Goal: Task Accomplishment & Management: Manage account settings

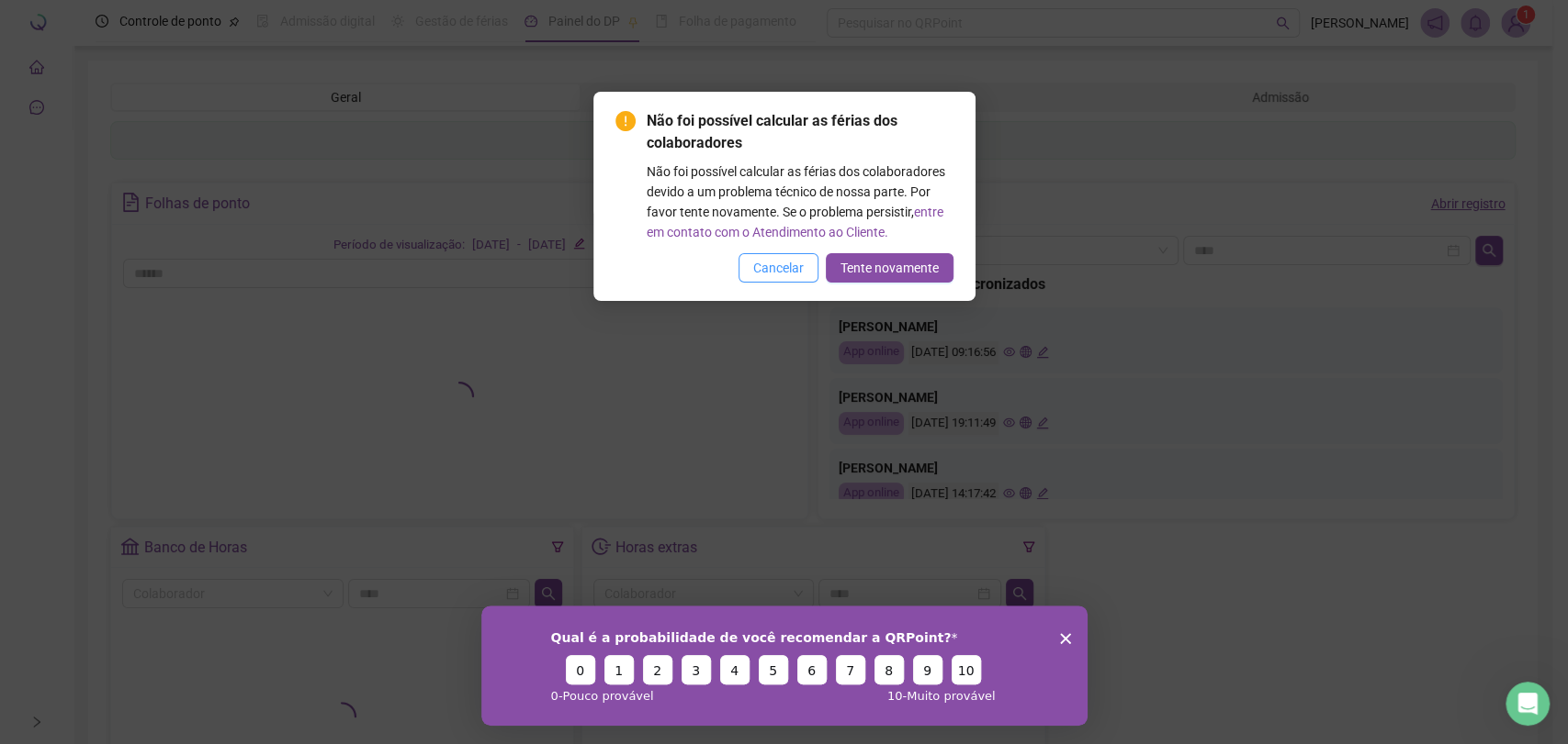
click at [762, 266] on span "Cancelar" at bounding box center [778, 267] width 51 height 20
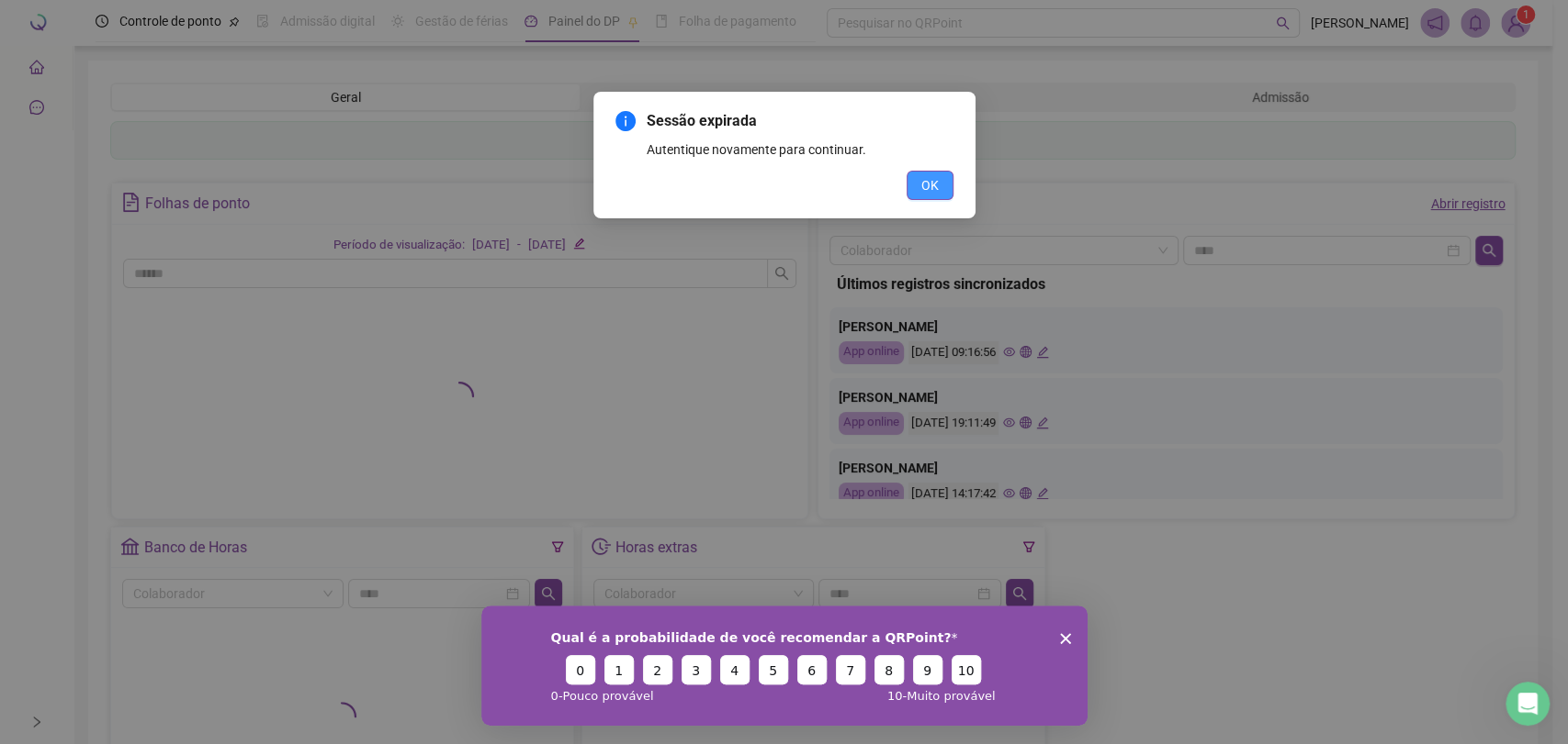
click at [928, 185] on span "OK" at bounding box center [930, 184] width 18 height 20
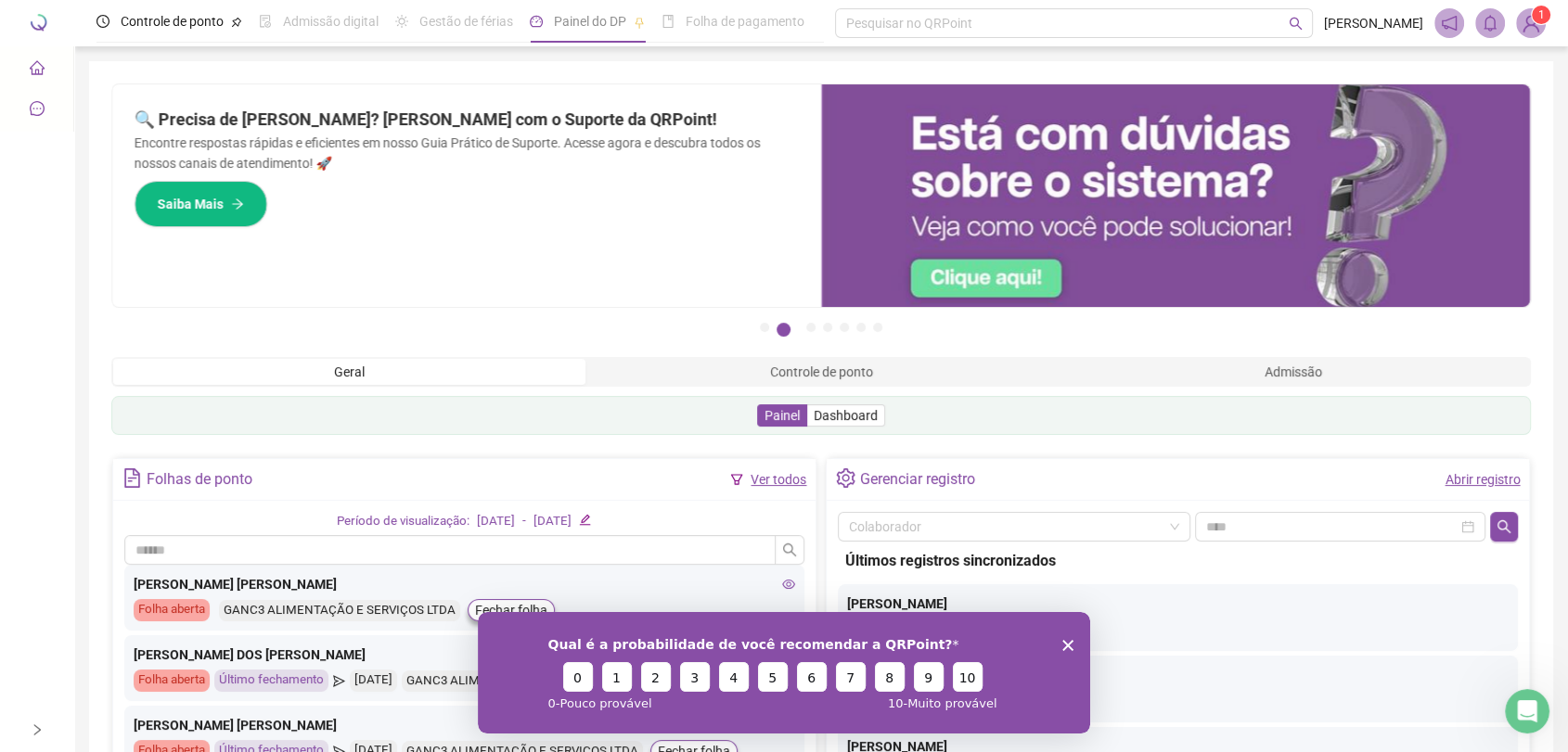
click at [1071, 640] on polygon "Encerrar pesquisa" at bounding box center [1068, 645] width 11 height 11
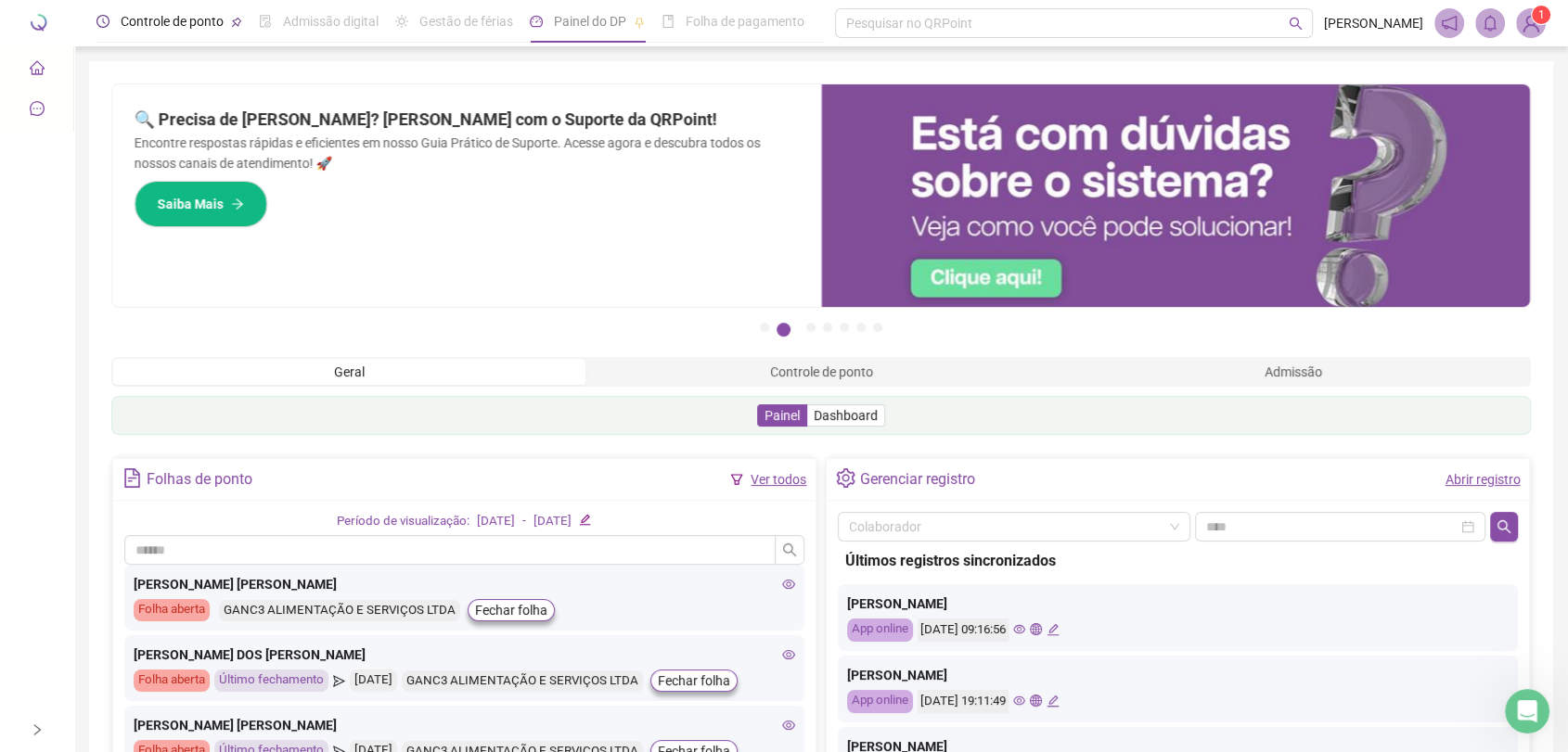
click at [176, 21] on span "Controle de ponto" at bounding box center [172, 22] width 103 height 15
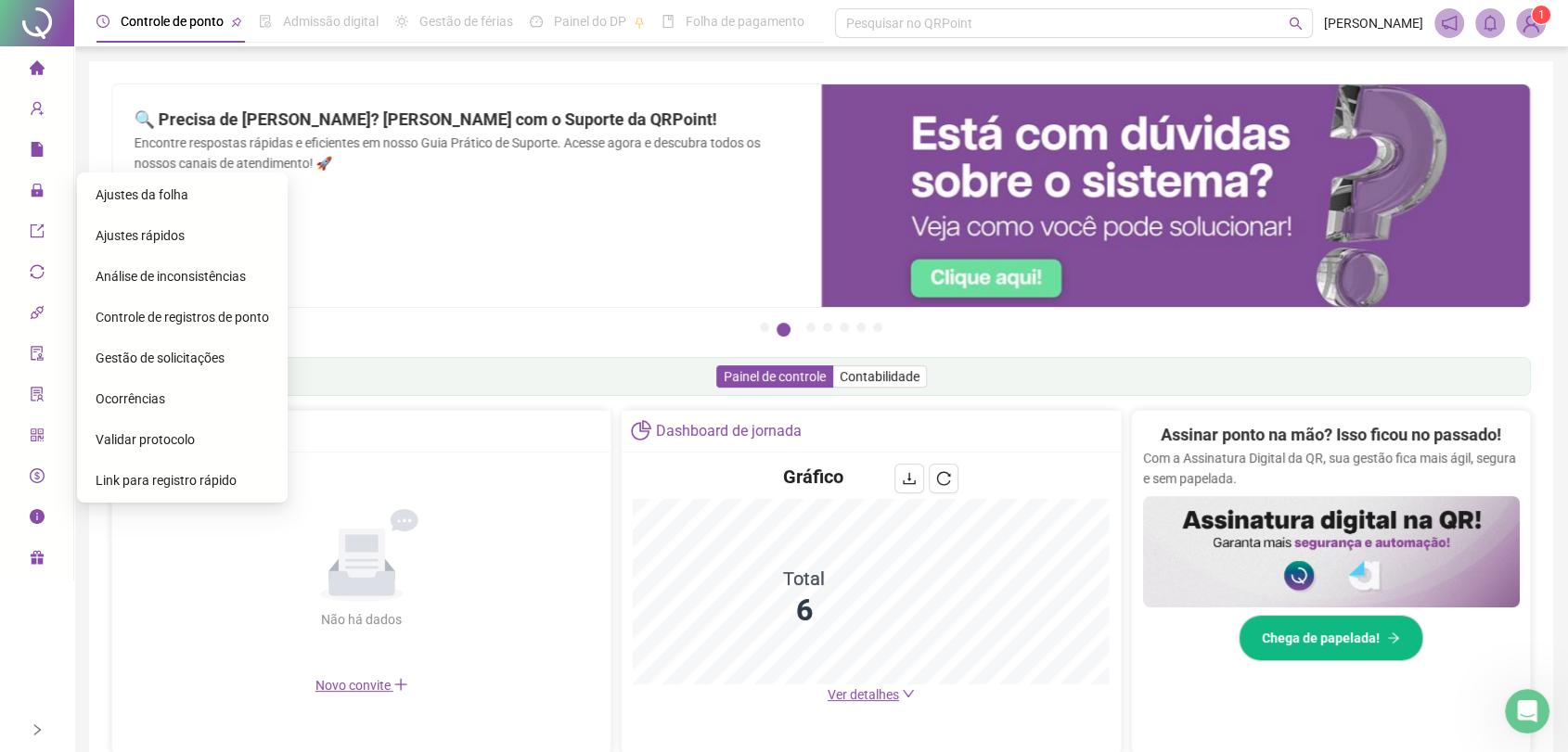
click at [166, 197] on span "Ajustes da folha" at bounding box center [143, 195] width 93 height 15
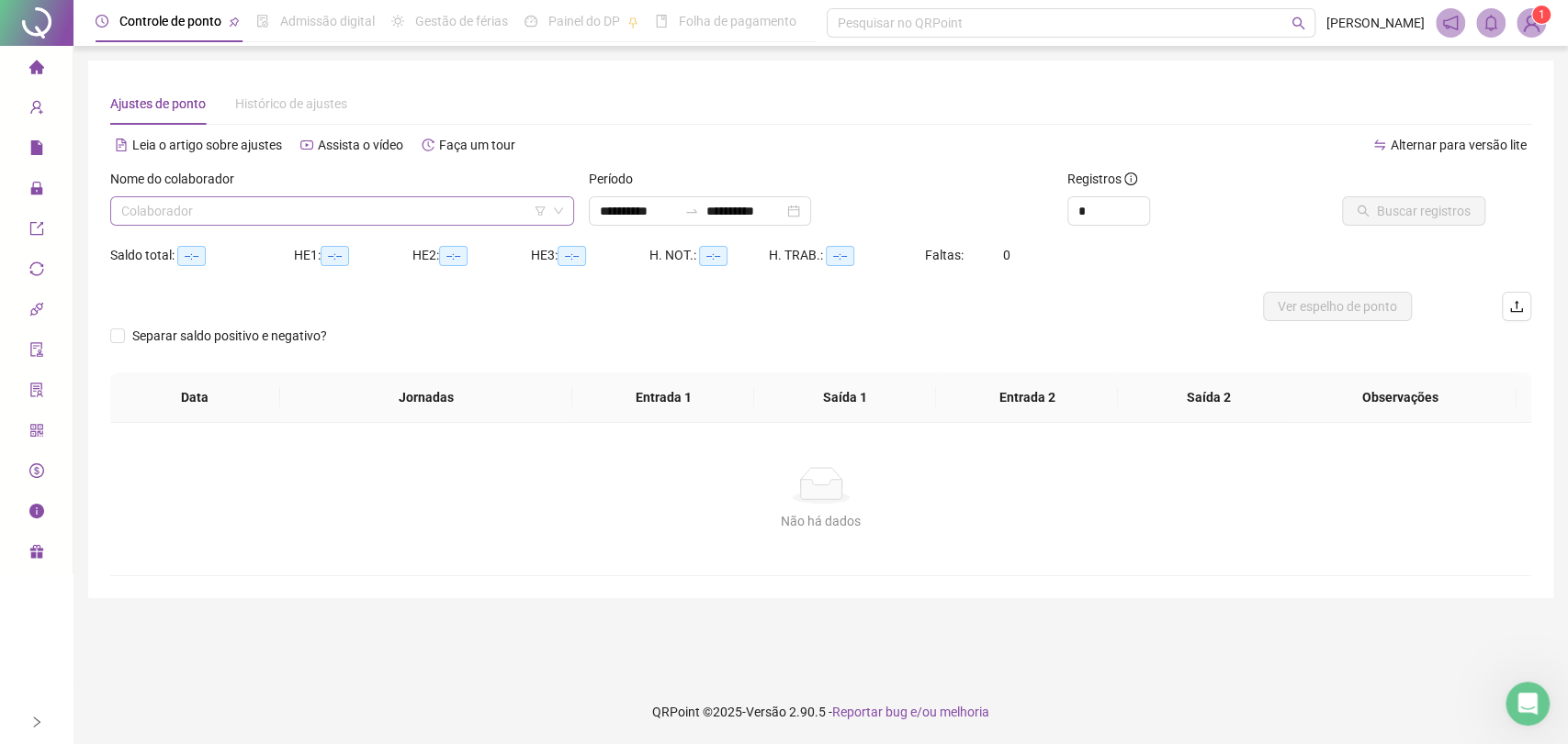
drag, startPoint x: 552, startPoint y: 204, endPoint x: 520, endPoint y: 212, distance: 33.0
click at [551, 204] on span at bounding box center [342, 211] width 441 height 27
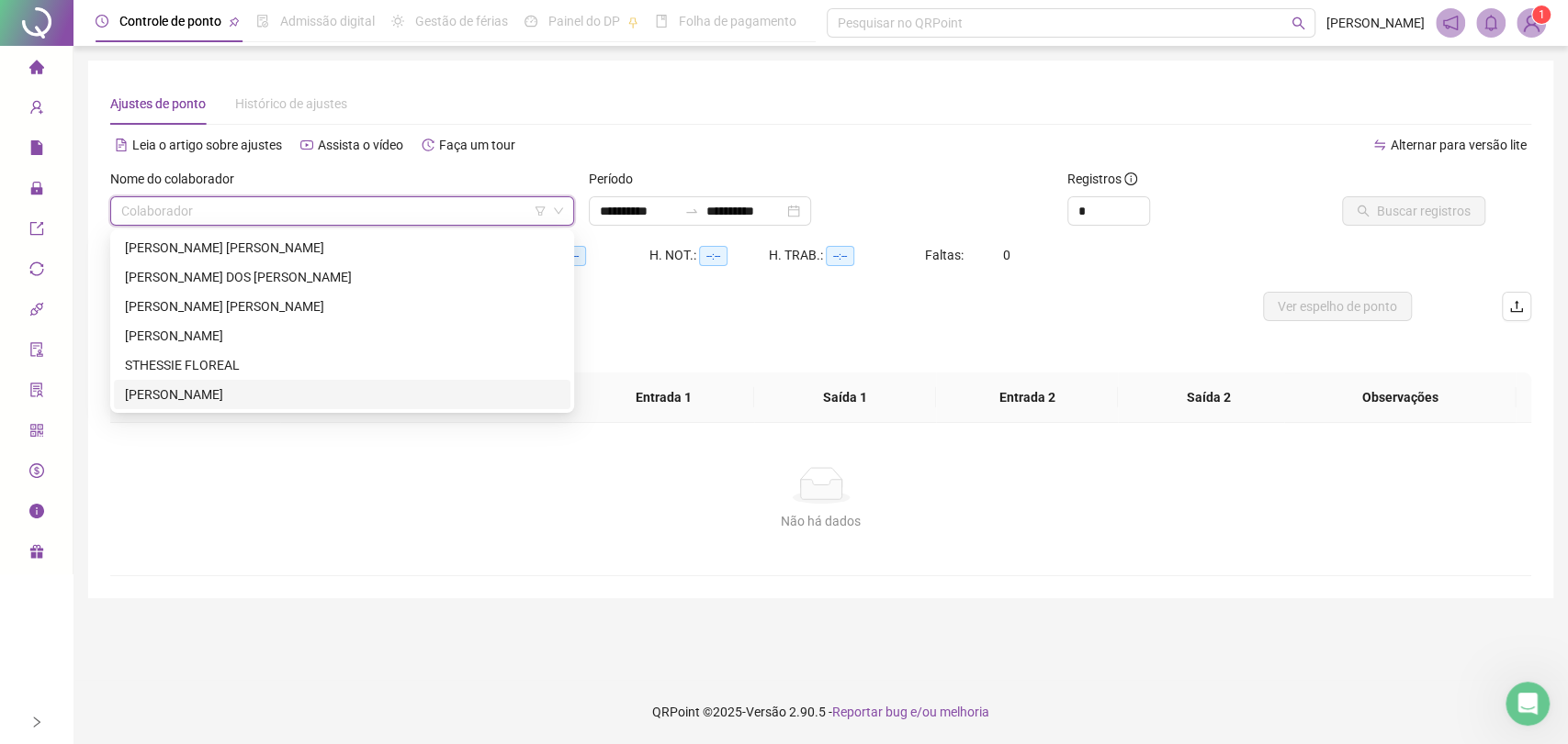
click at [218, 399] on div "[PERSON_NAME]" at bounding box center [343, 394] width 435 height 20
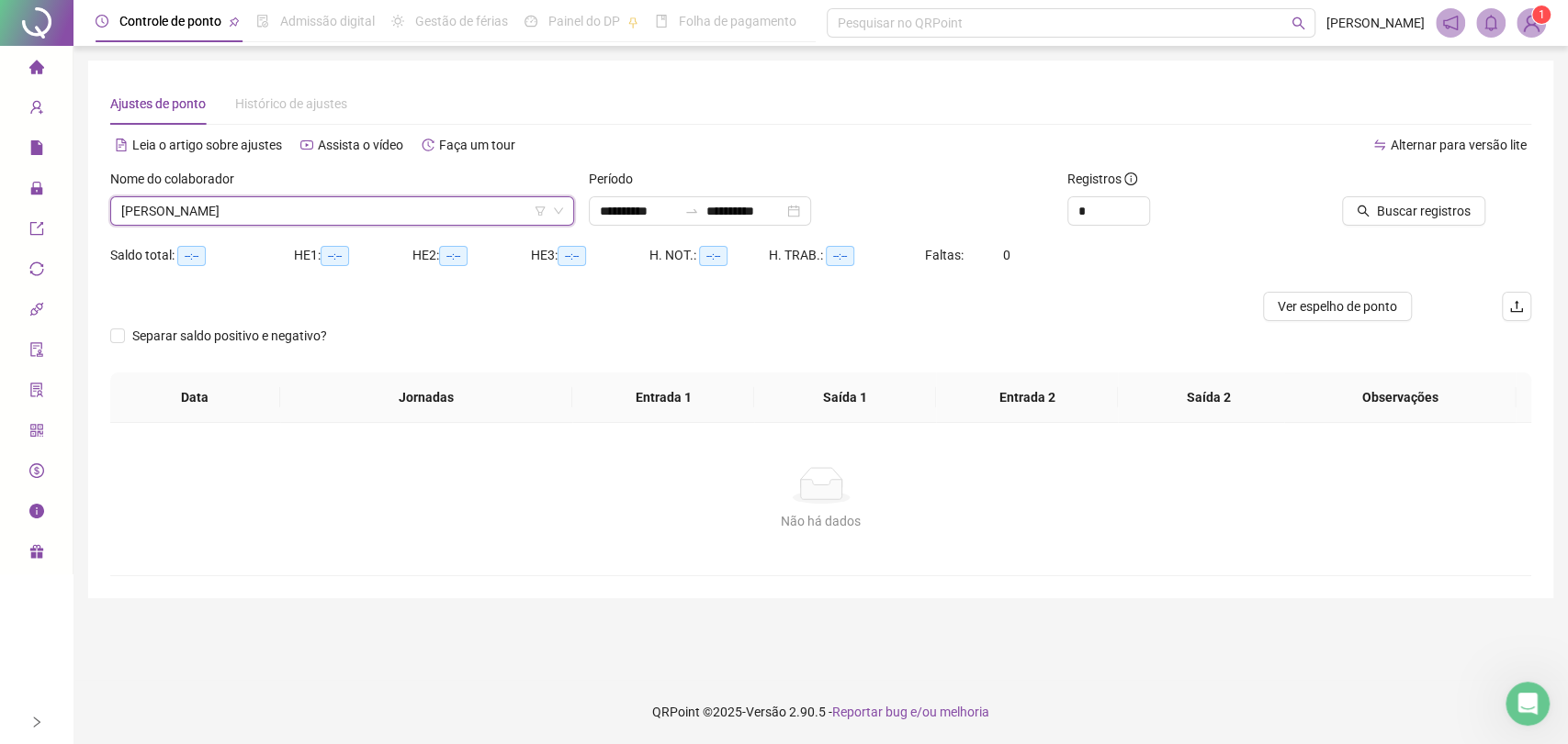
click at [294, 209] on span "[PERSON_NAME]" at bounding box center [342, 211] width 441 height 27
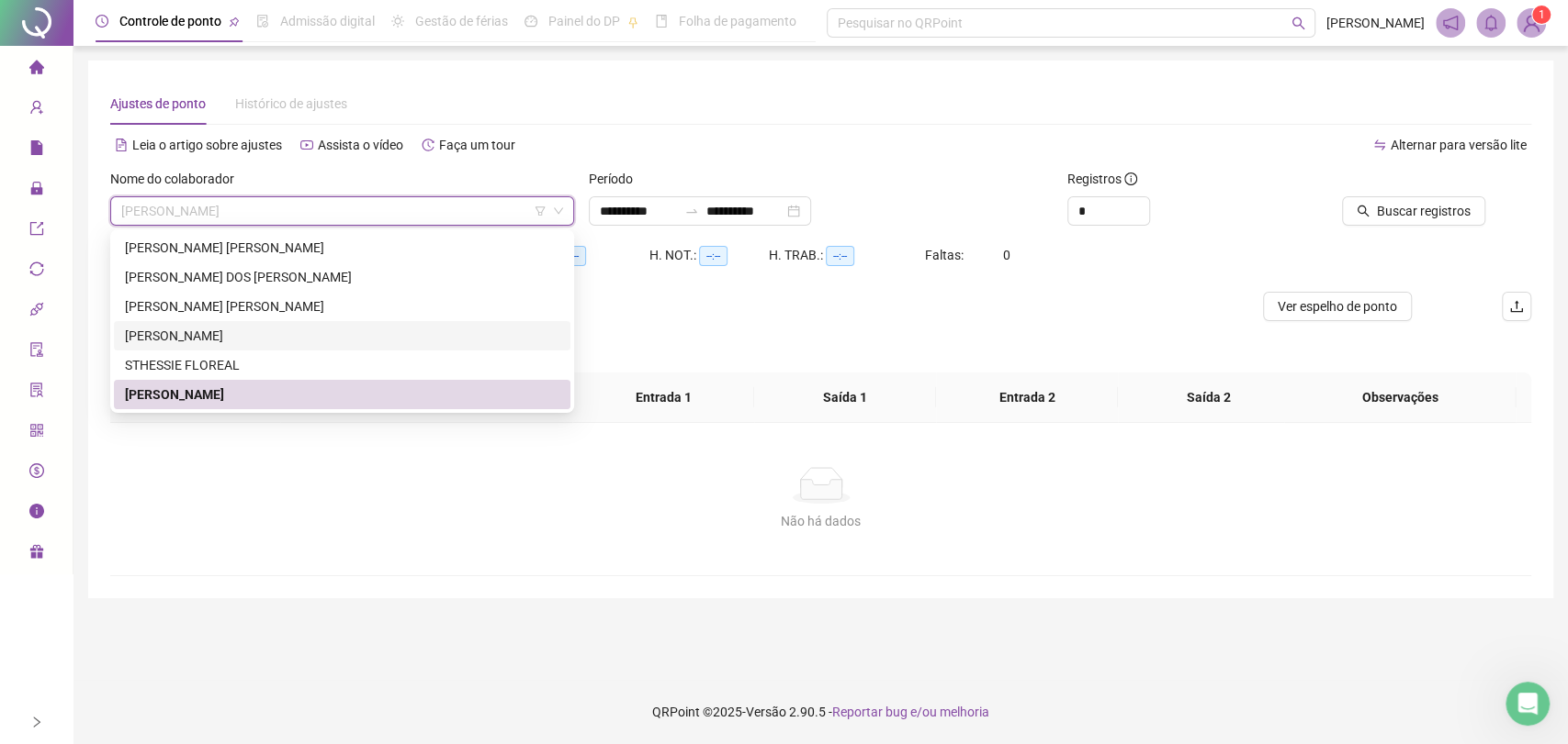
click at [221, 344] on div "[PERSON_NAME]" at bounding box center [343, 335] width 435 height 20
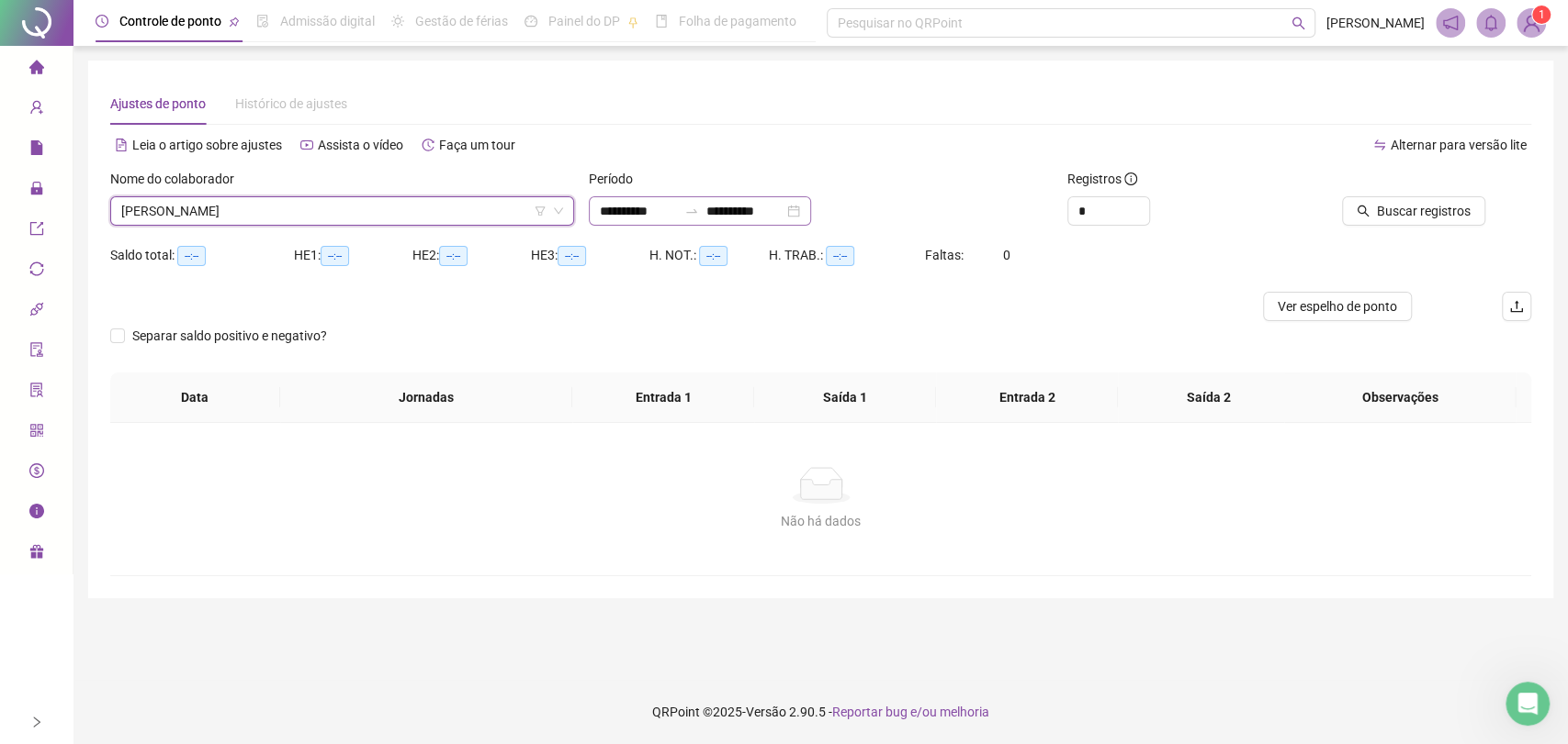
click at [811, 209] on div "**********" at bounding box center [700, 211] width 222 height 29
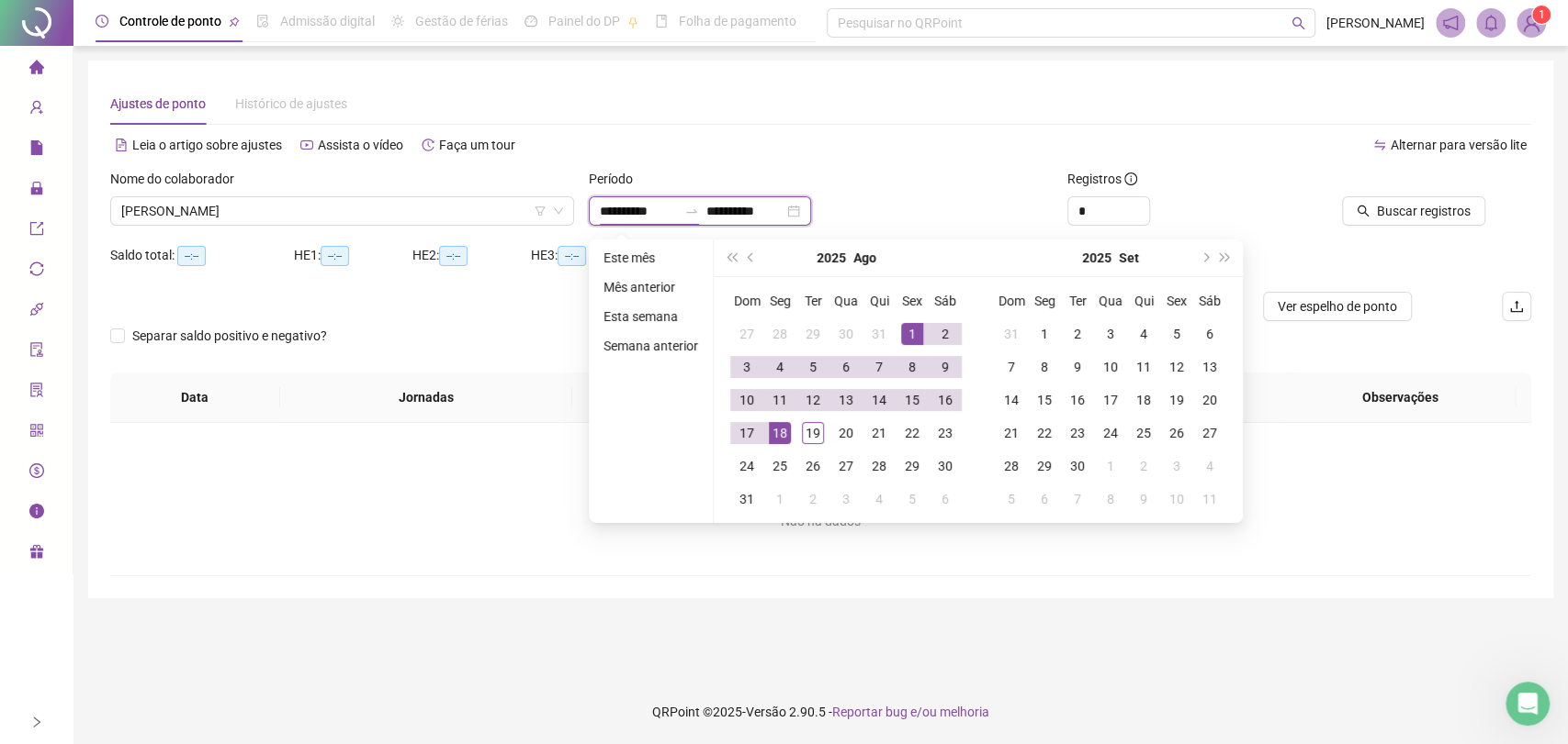
click at [677, 219] on input "**********" at bounding box center [638, 211] width 77 height 20
type input "**********"
click at [782, 435] on div "18" at bounding box center [779, 433] width 22 height 22
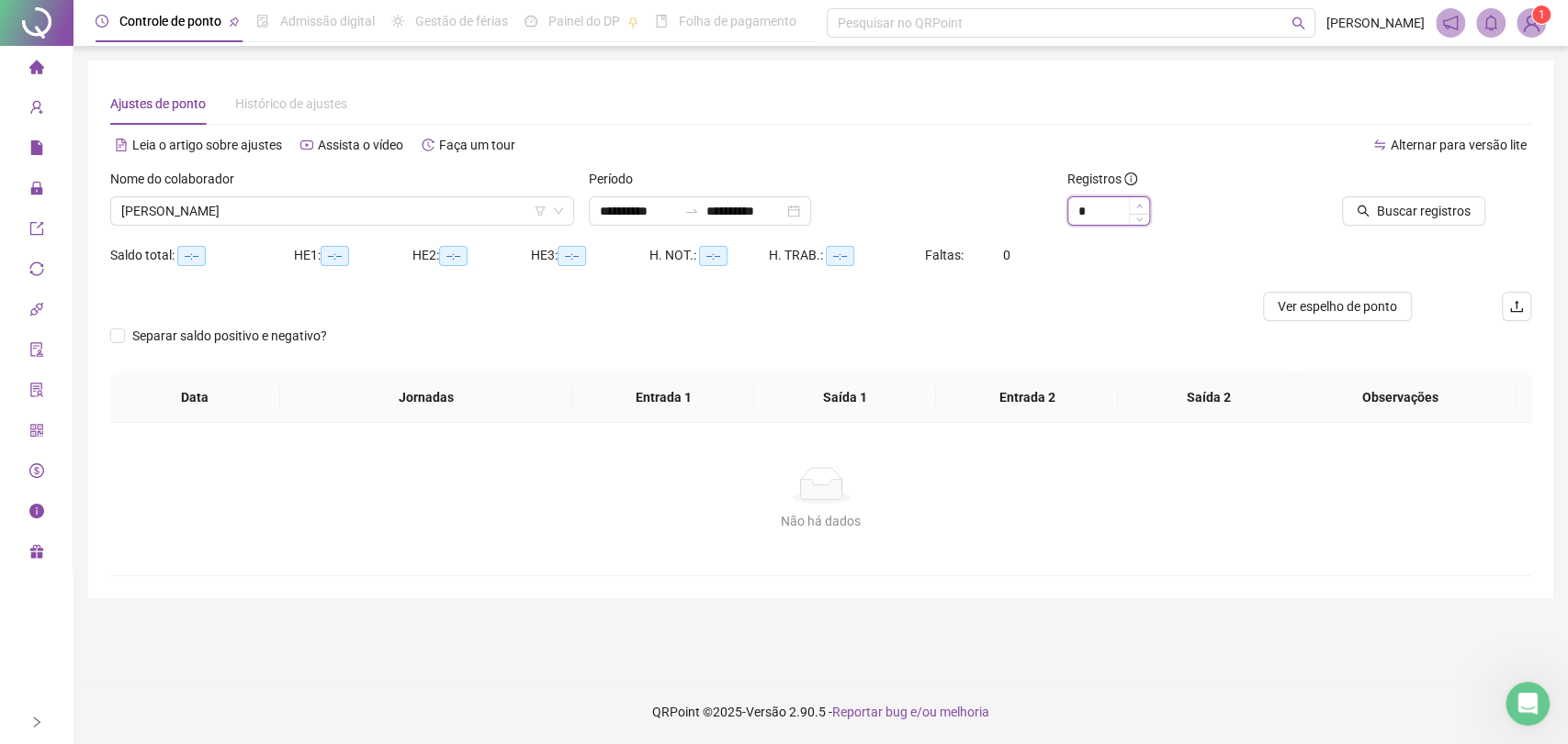
type input "*"
click at [1138, 208] on icon "up" at bounding box center [1139, 206] width 7 height 7
click at [1407, 214] on span "Buscar registros" at bounding box center [1424, 211] width 94 height 20
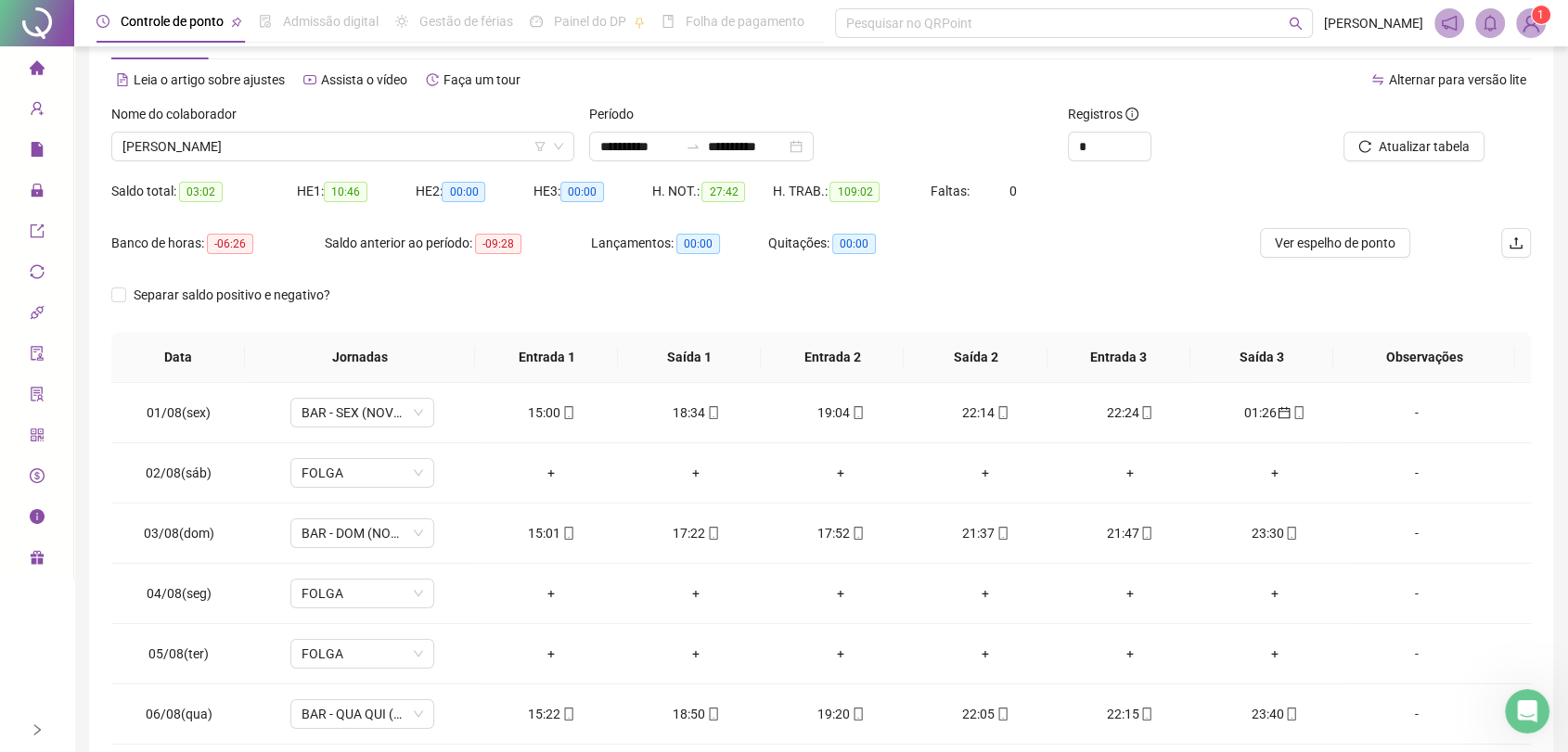
scroll to position [103, 0]
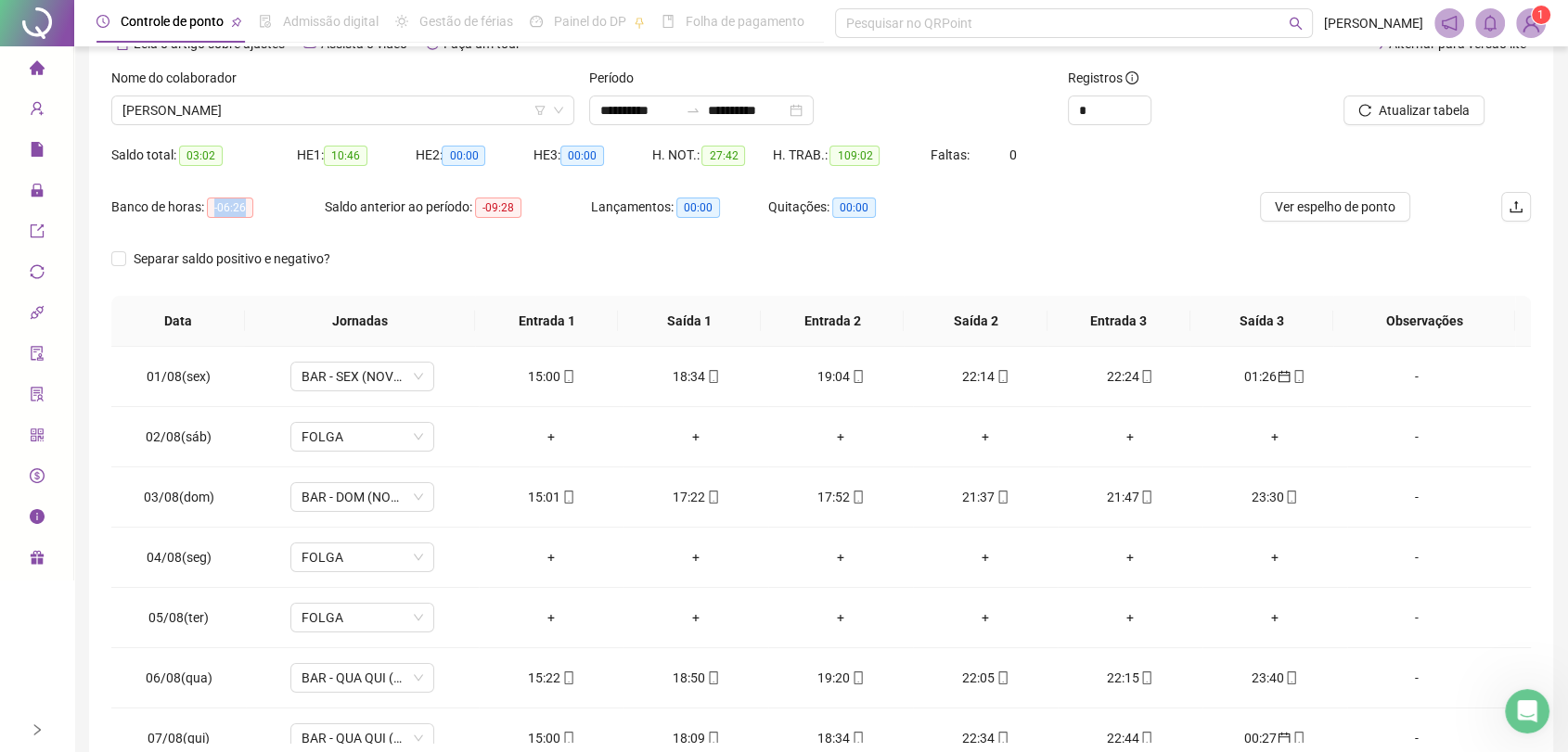
drag, startPoint x: 215, startPoint y: 210, endPoint x: 247, endPoint y: 211, distance: 32.0
click at [247, 211] on span "-06:26" at bounding box center [230, 207] width 47 height 20
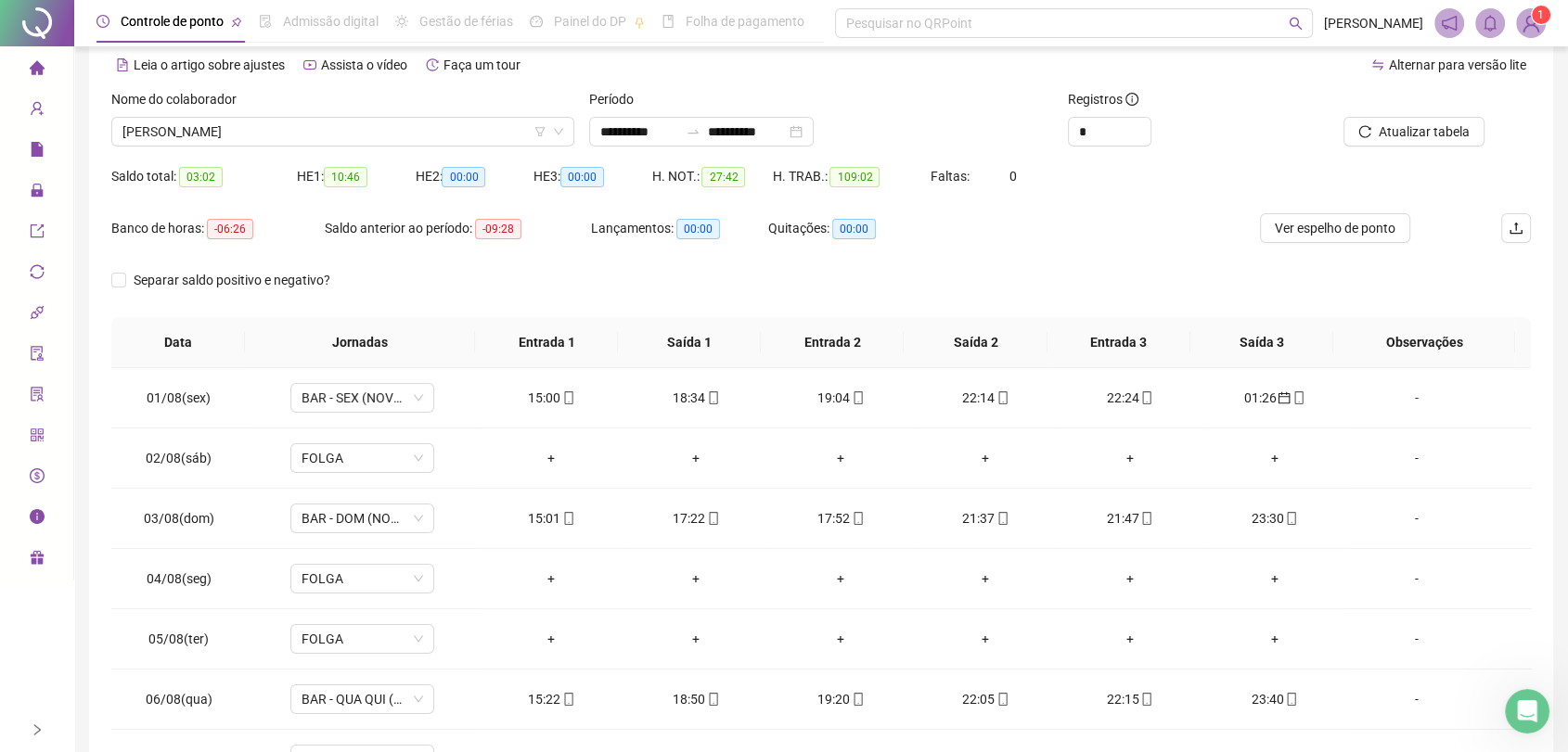
scroll to position [0, 0]
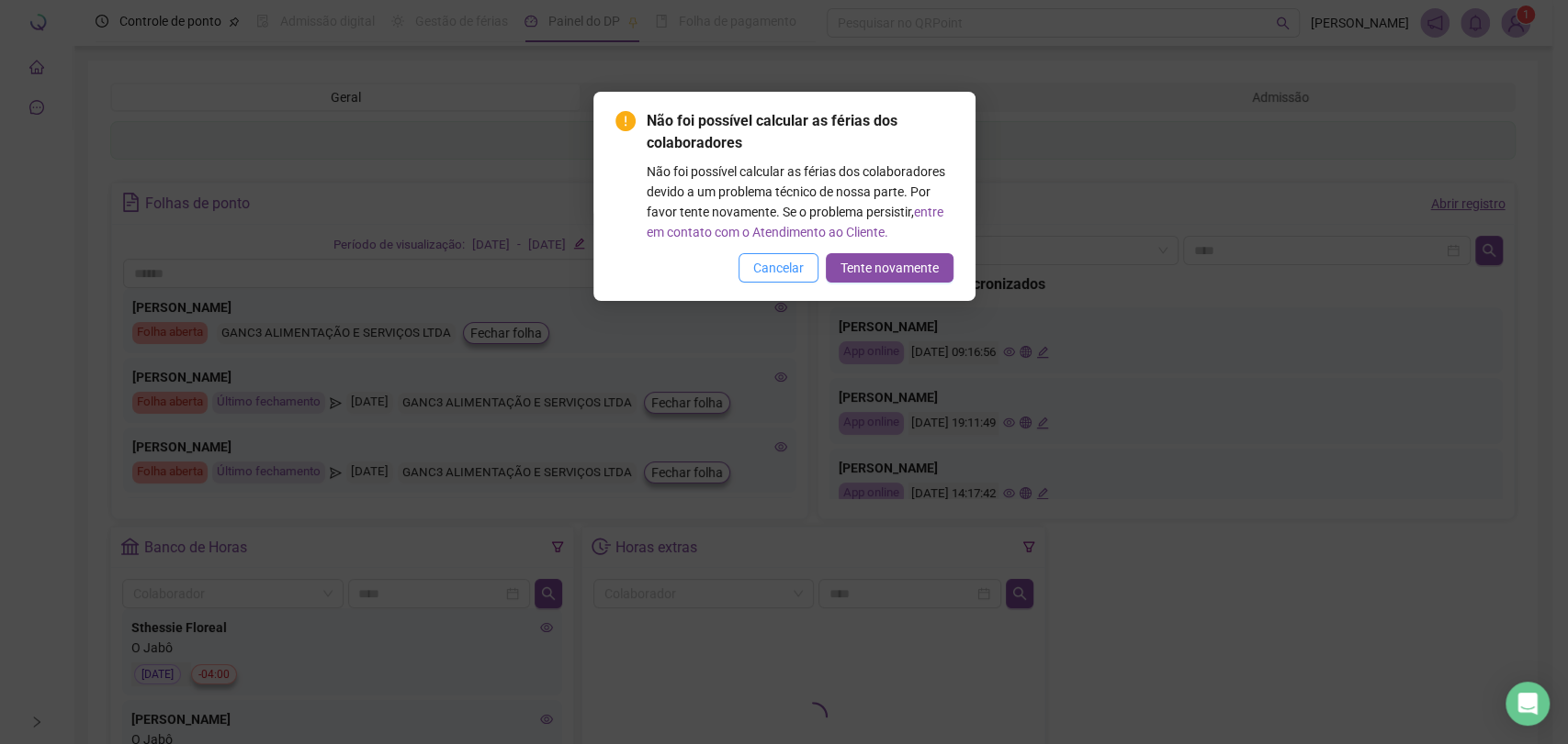
click at [786, 276] on span "Cancelar" at bounding box center [778, 267] width 51 height 20
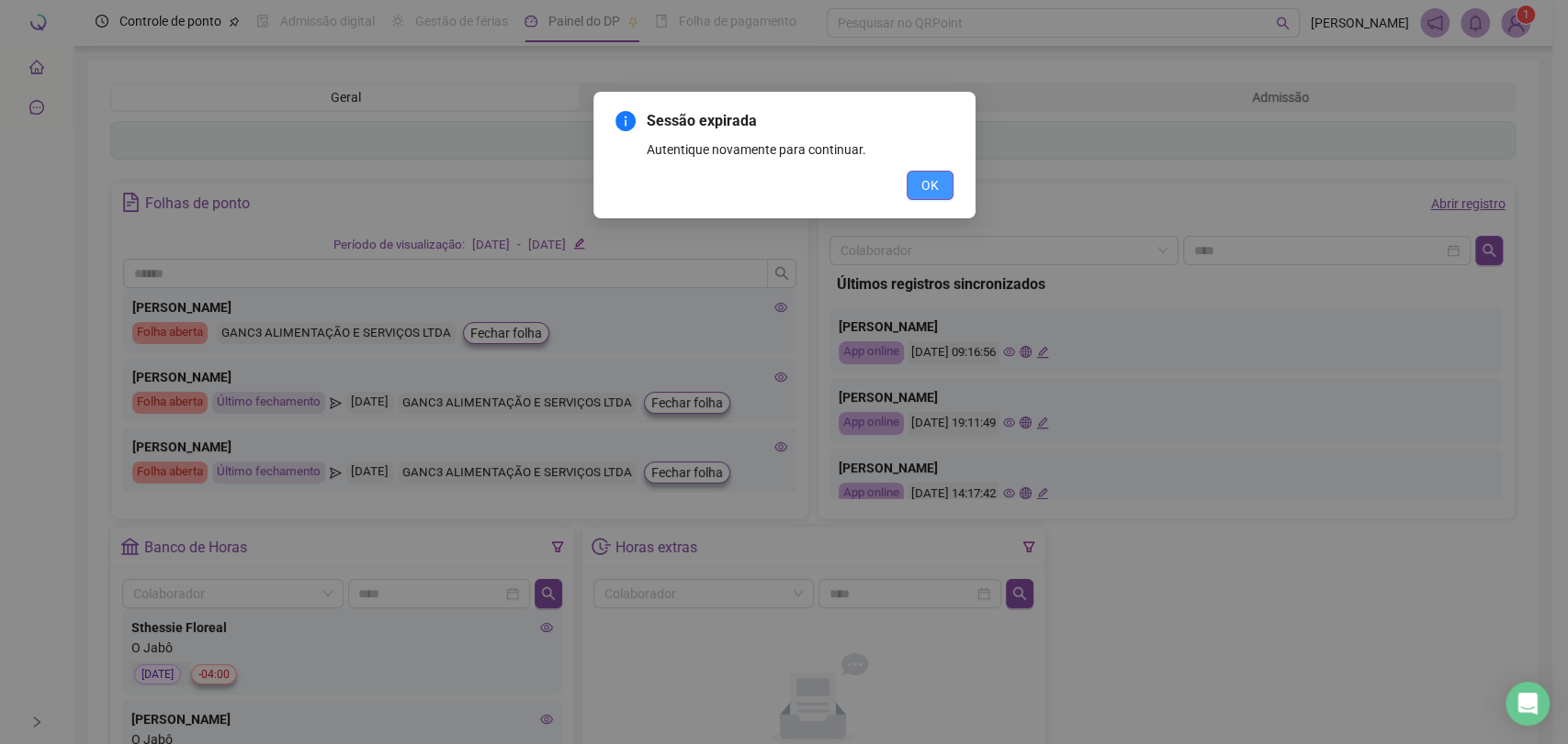
click at [925, 182] on span "OK" at bounding box center [930, 184] width 18 height 20
click at [933, 186] on span "OK" at bounding box center [930, 184] width 18 height 20
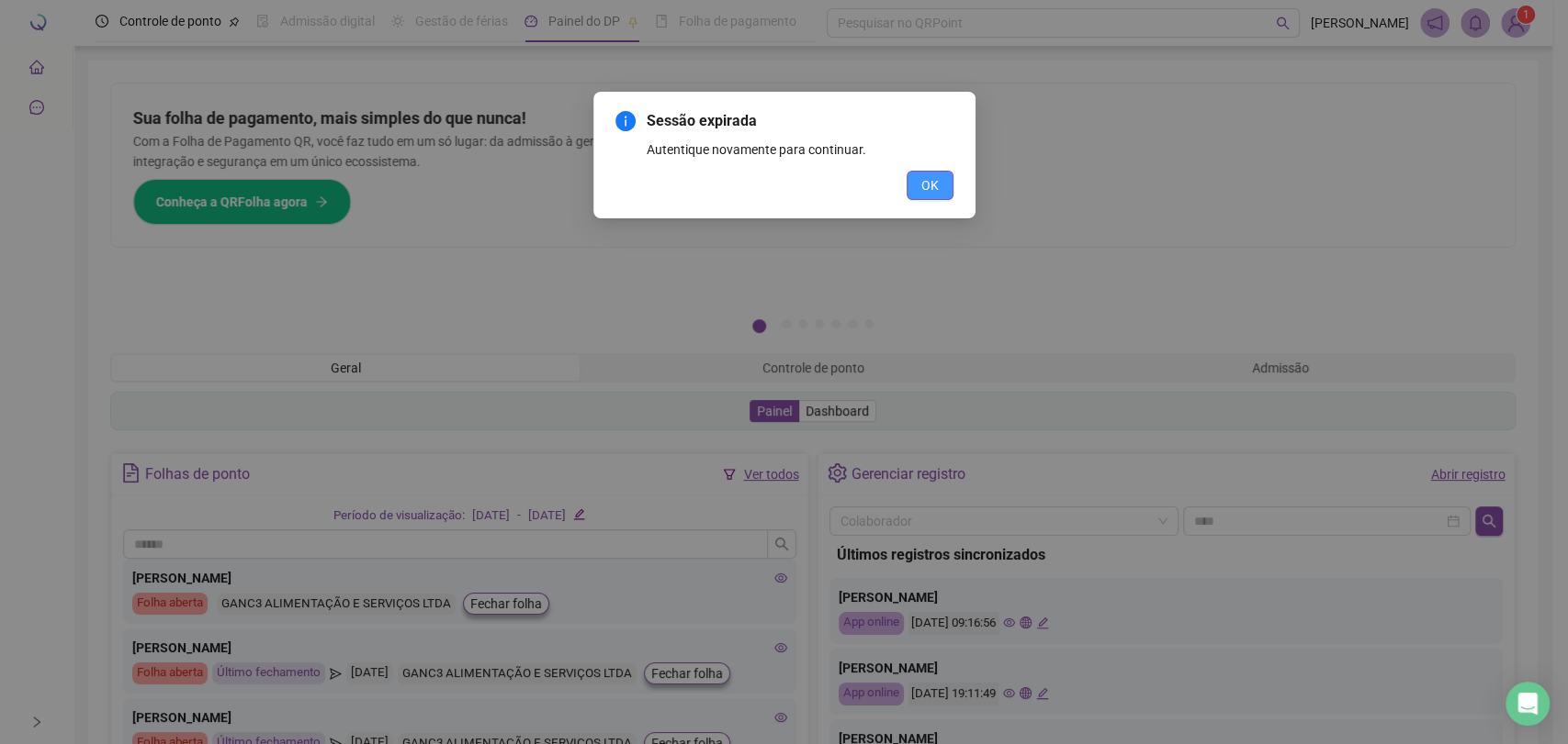
click at [933, 186] on div "Sessão expirada Autentique novamente para continuar. OK" at bounding box center [784, 372] width 1568 height 744
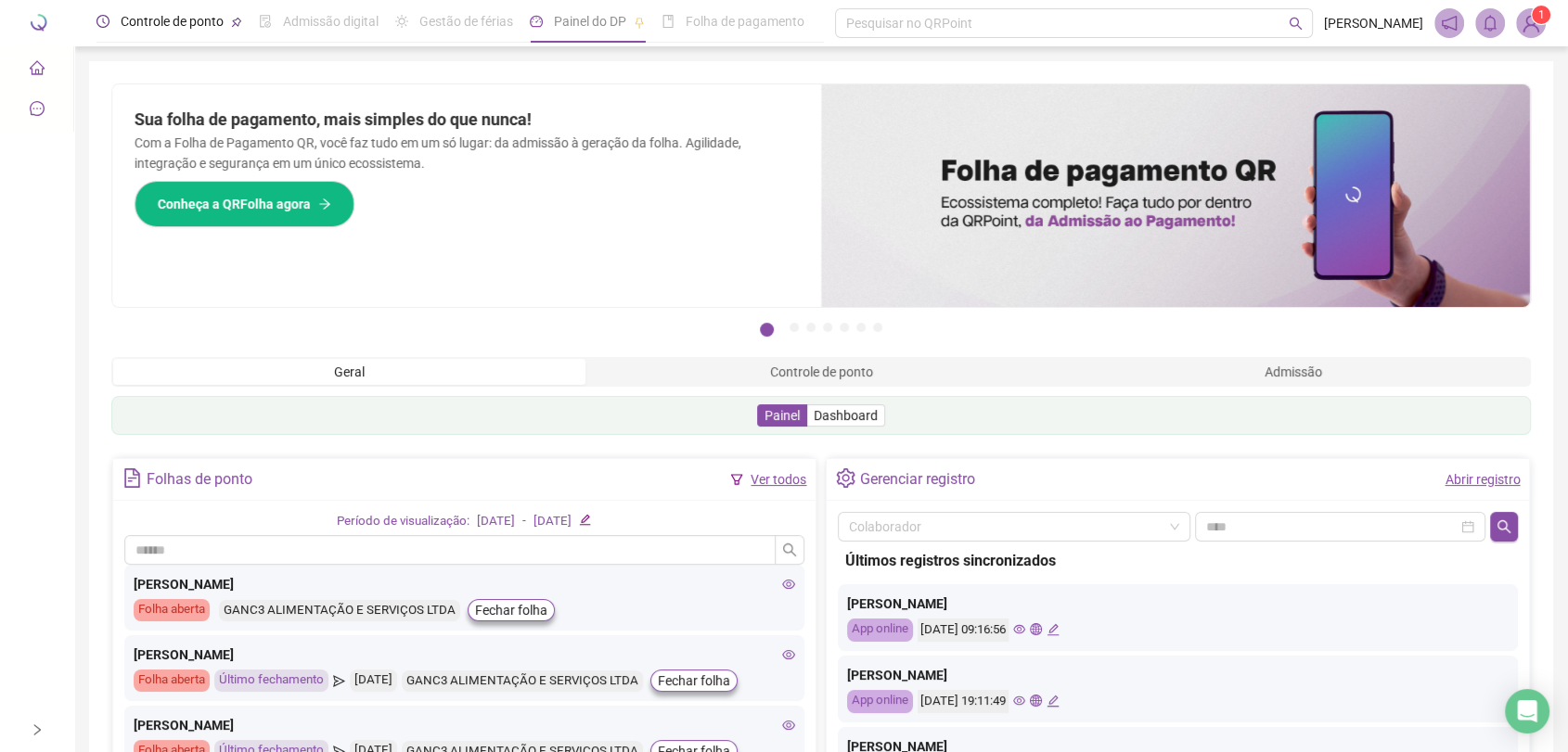
click at [178, 24] on span "Controle de ponto" at bounding box center [172, 22] width 103 height 15
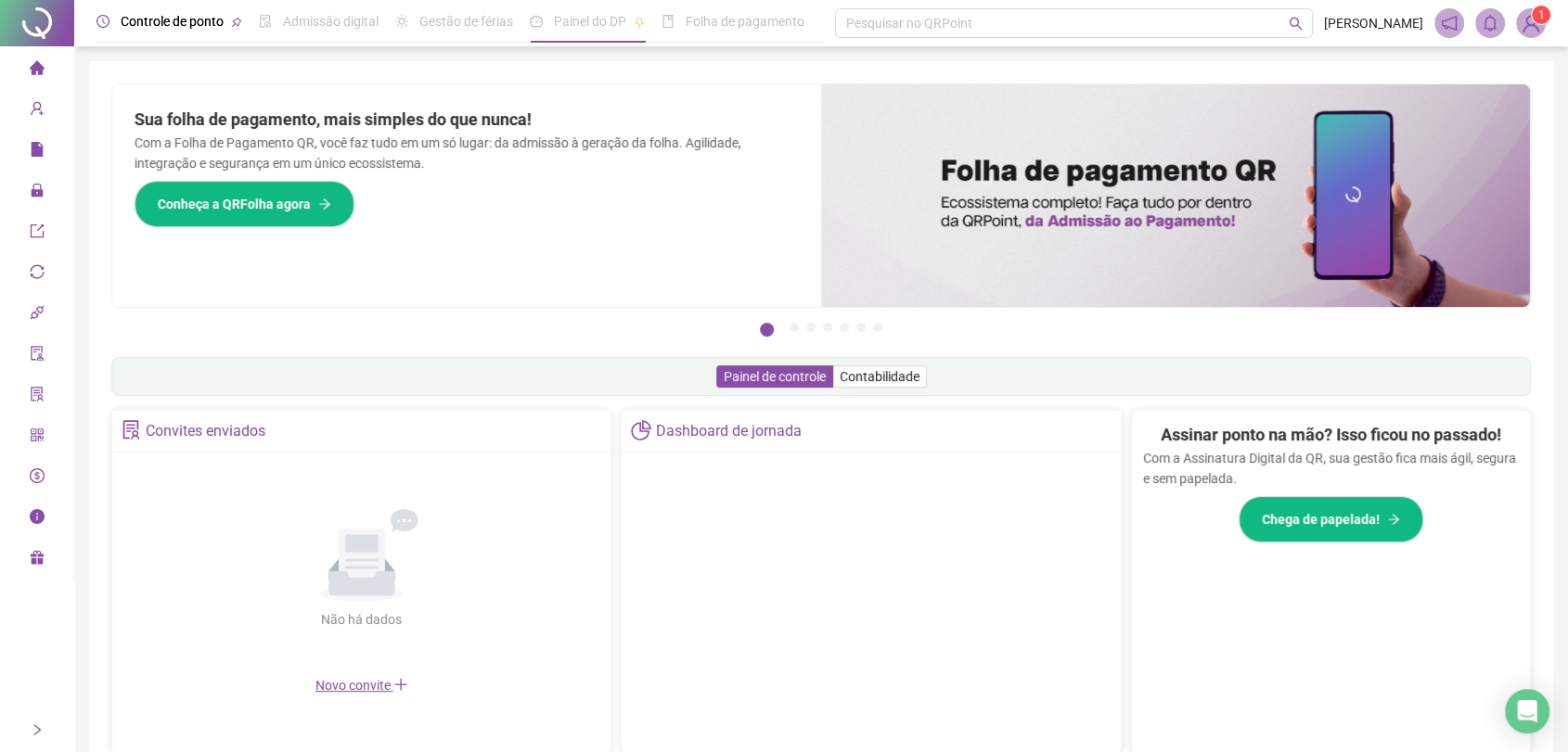
click at [35, 68] on icon "home" at bounding box center [36, 67] width 15 height 14
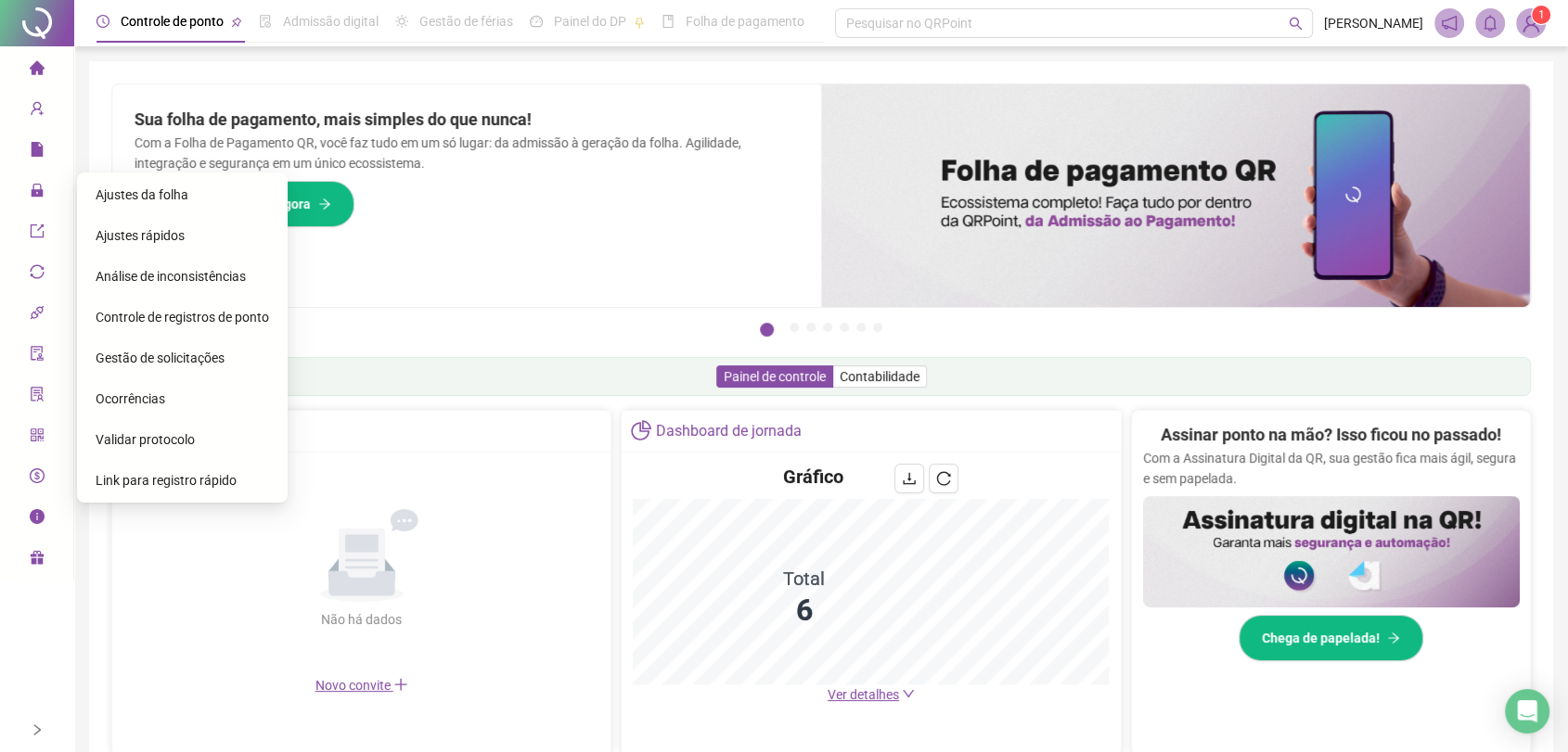
click at [154, 196] on span "Ajustes da folha" at bounding box center [143, 195] width 93 height 15
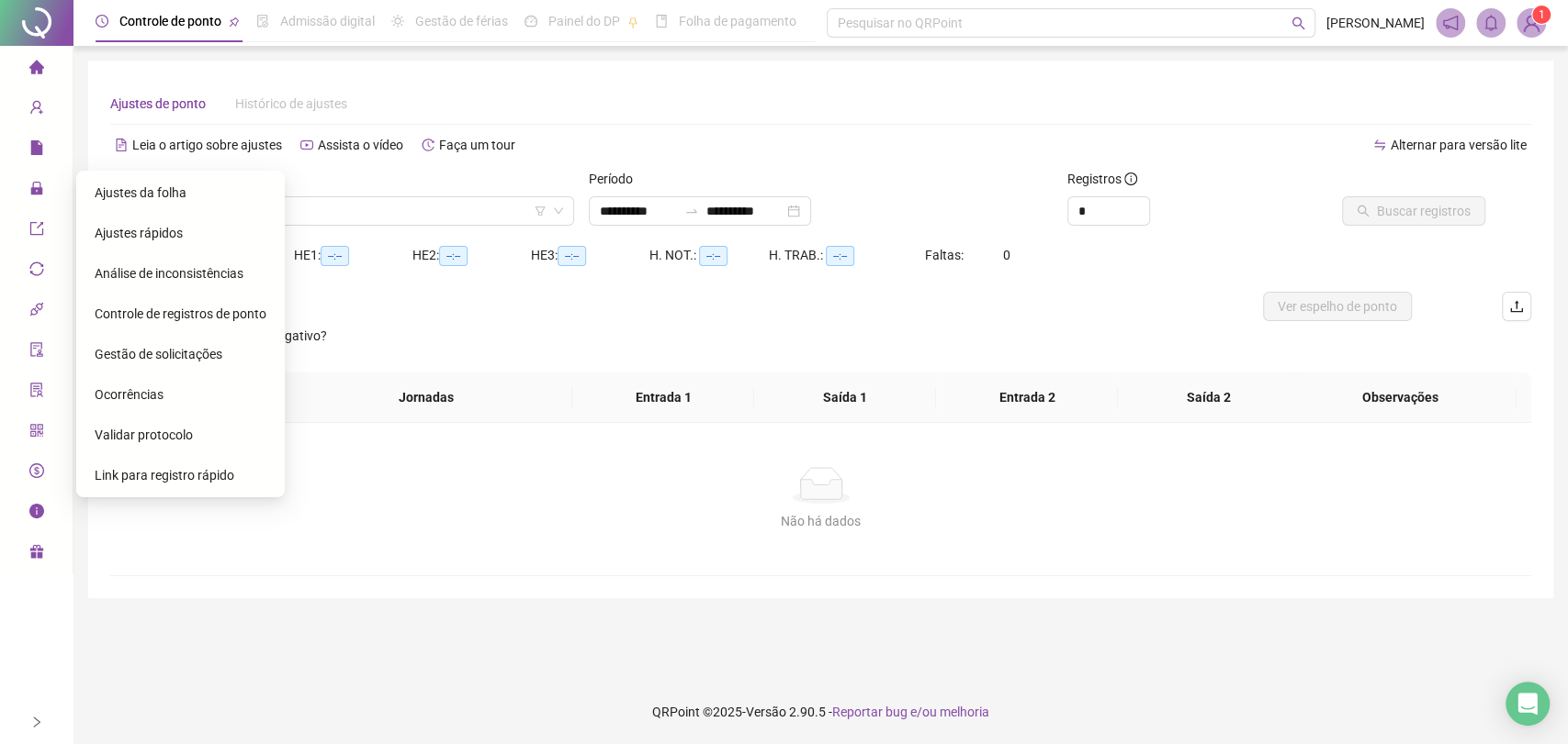
type input "**********"
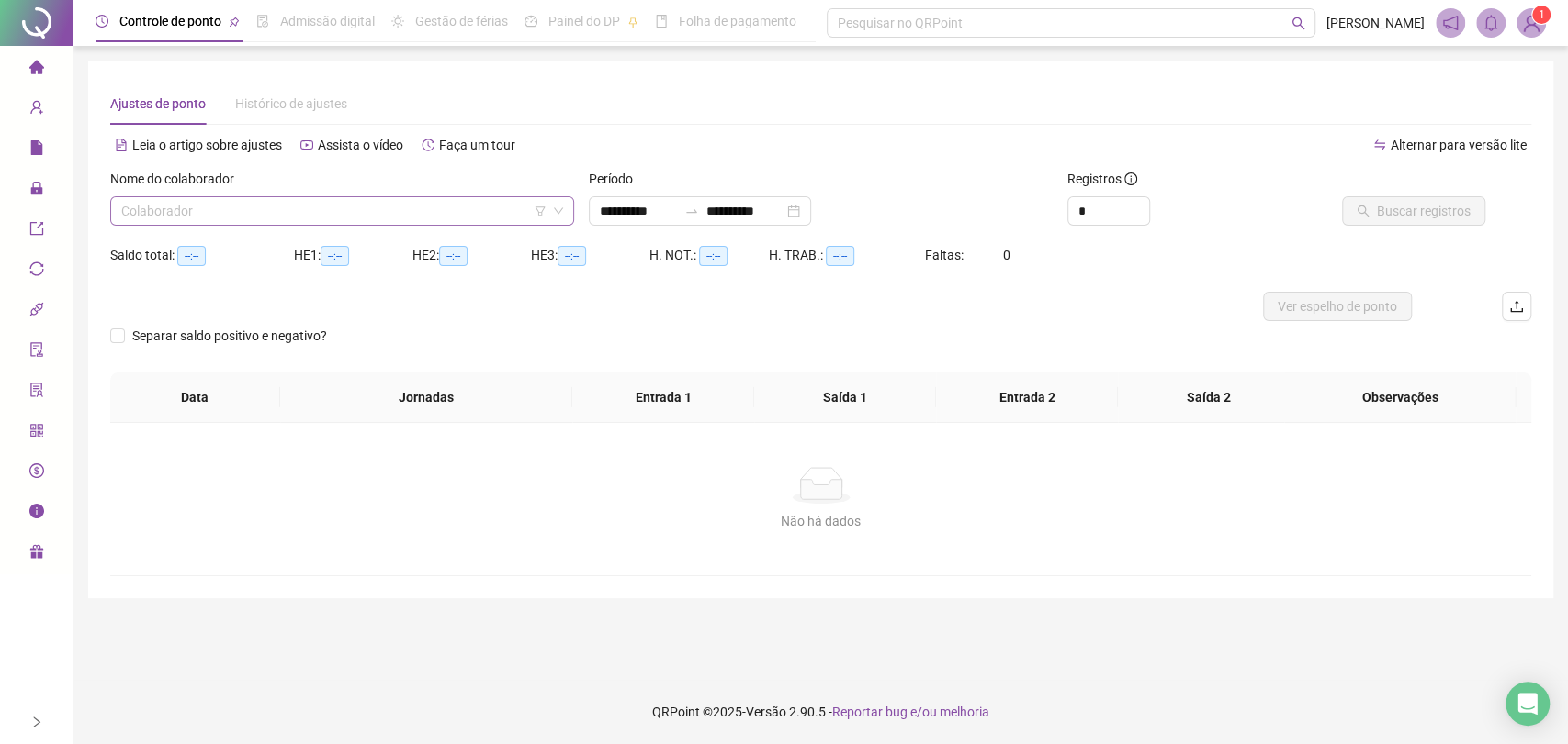
click at [297, 211] on input "search" at bounding box center [334, 211] width 425 height 27
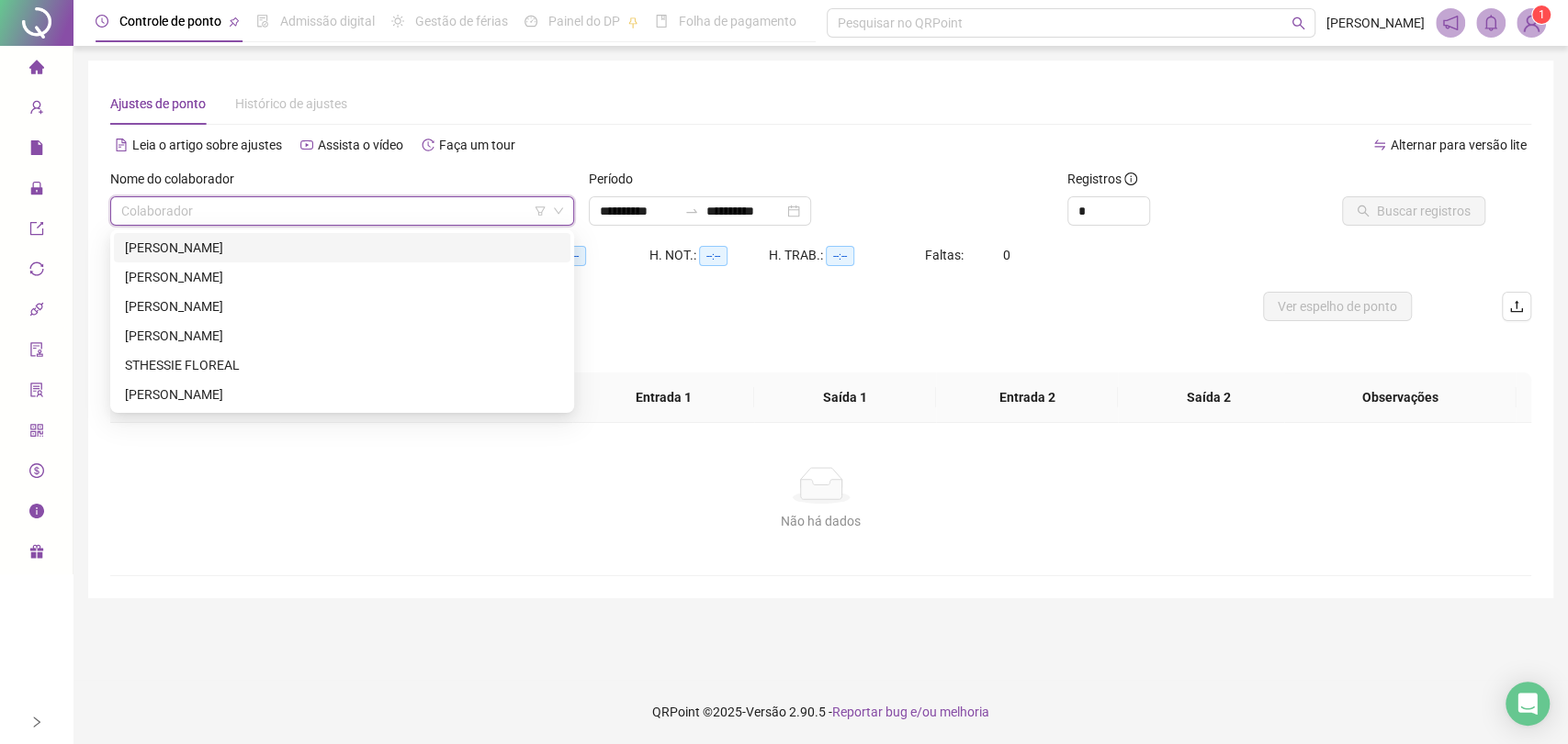
click at [247, 249] on div "[PERSON_NAME] [PERSON_NAME]" at bounding box center [343, 247] width 435 height 20
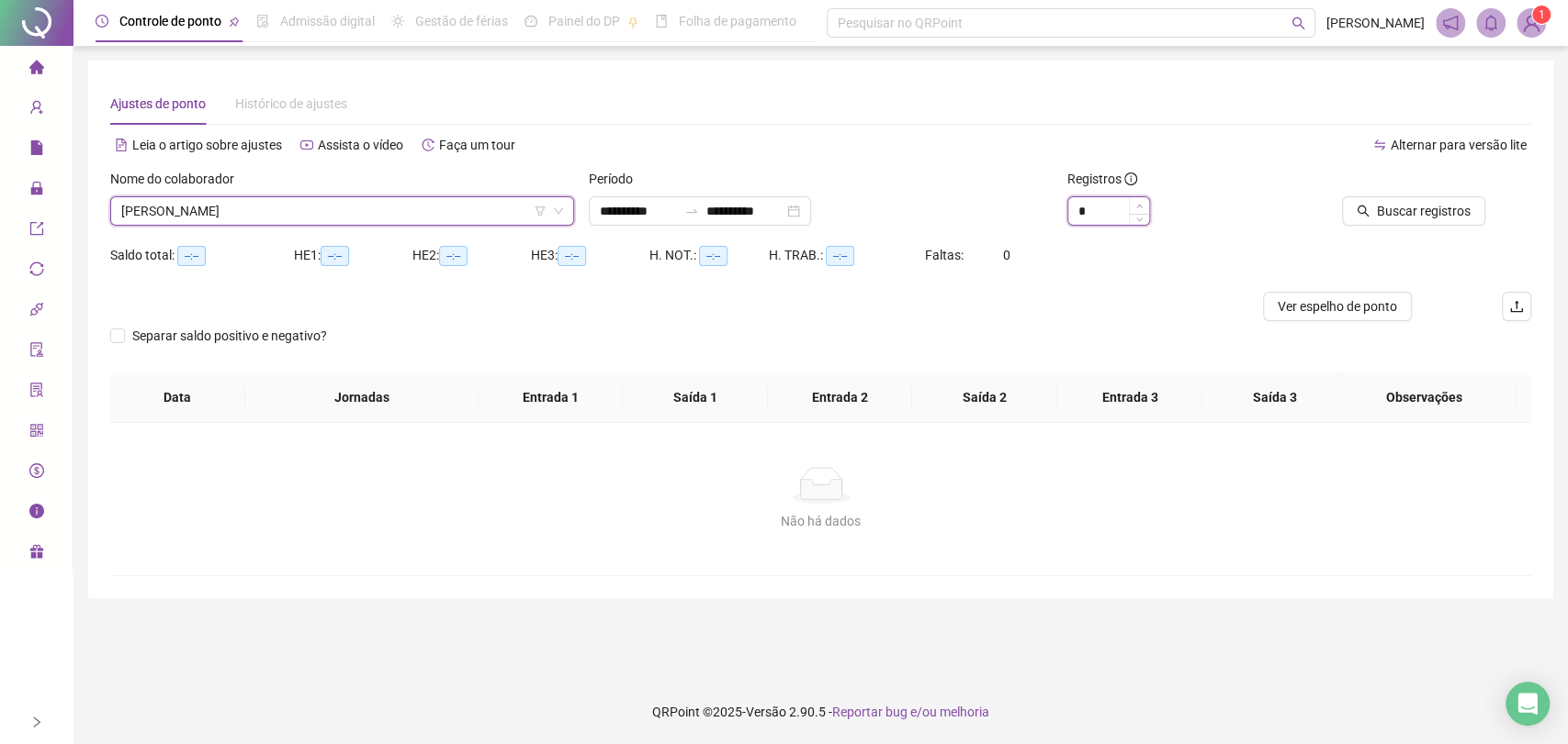
click at [1136, 207] on icon "up" at bounding box center [1139, 206] width 7 height 7
type input "*"
click at [1136, 207] on icon "up" at bounding box center [1139, 206] width 7 height 7
click at [811, 214] on div "**********" at bounding box center [700, 211] width 222 height 29
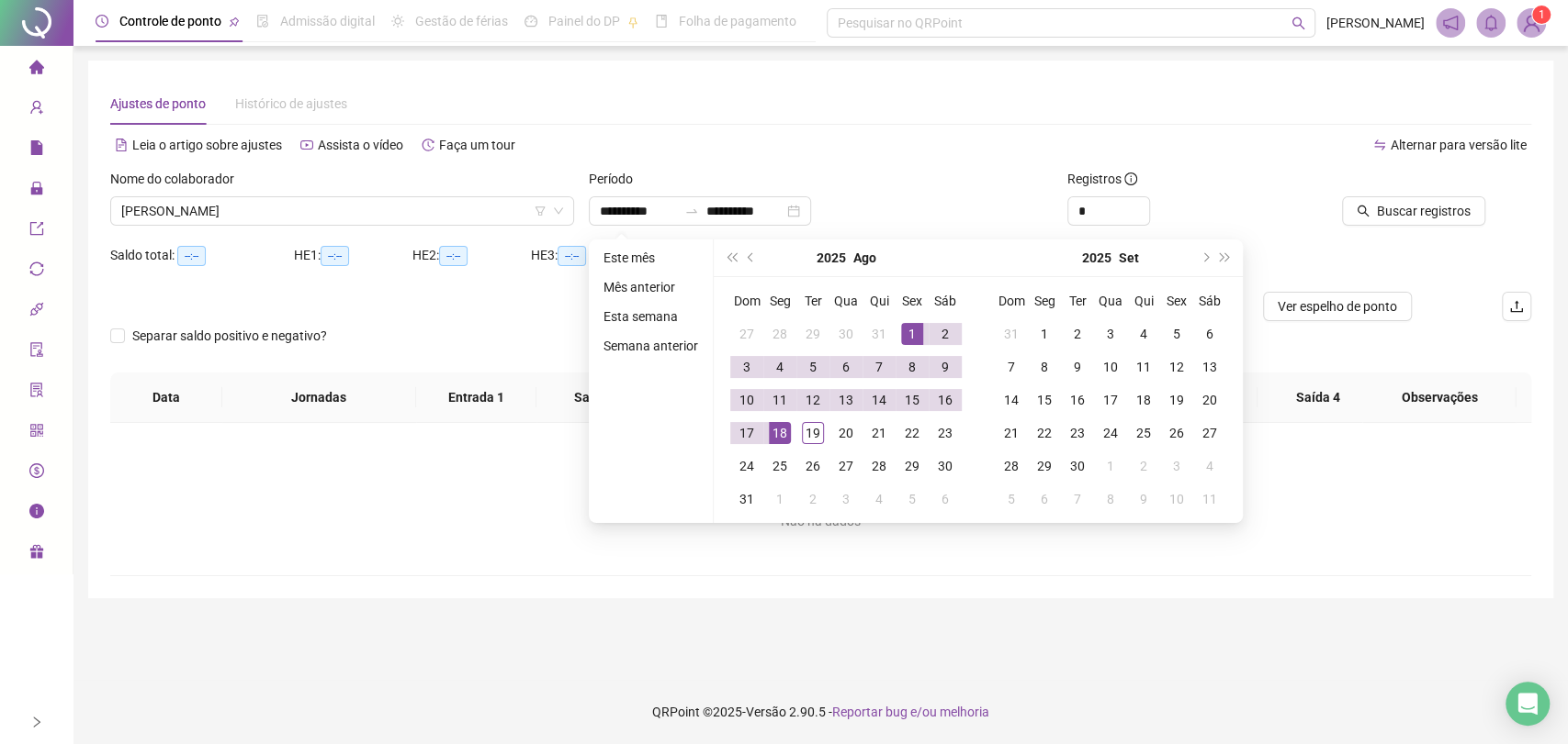
click at [904, 150] on div "Alternar para versão lite" at bounding box center [1176, 145] width 711 height 29
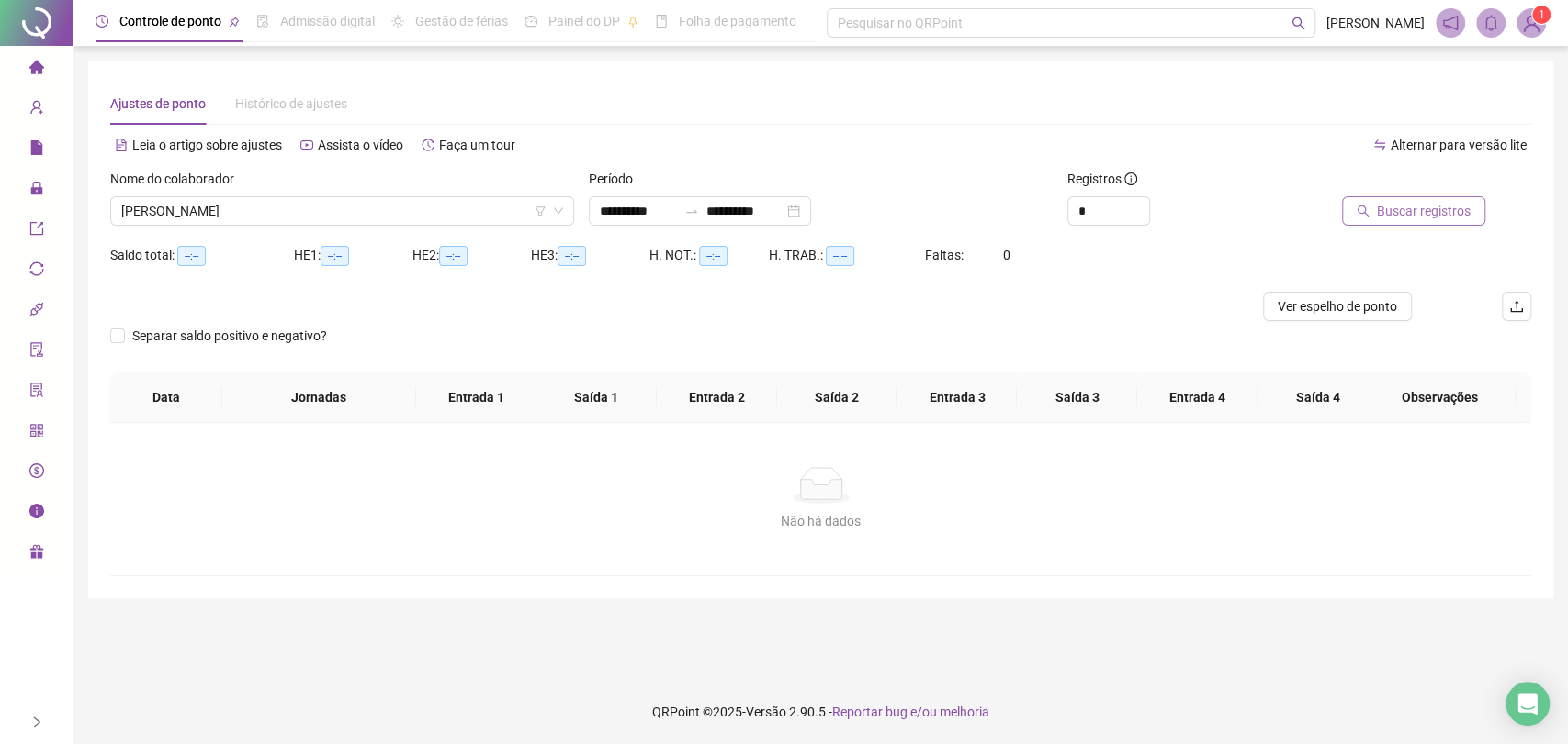
click at [1416, 214] on span "Buscar registros" at bounding box center [1424, 211] width 94 height 20
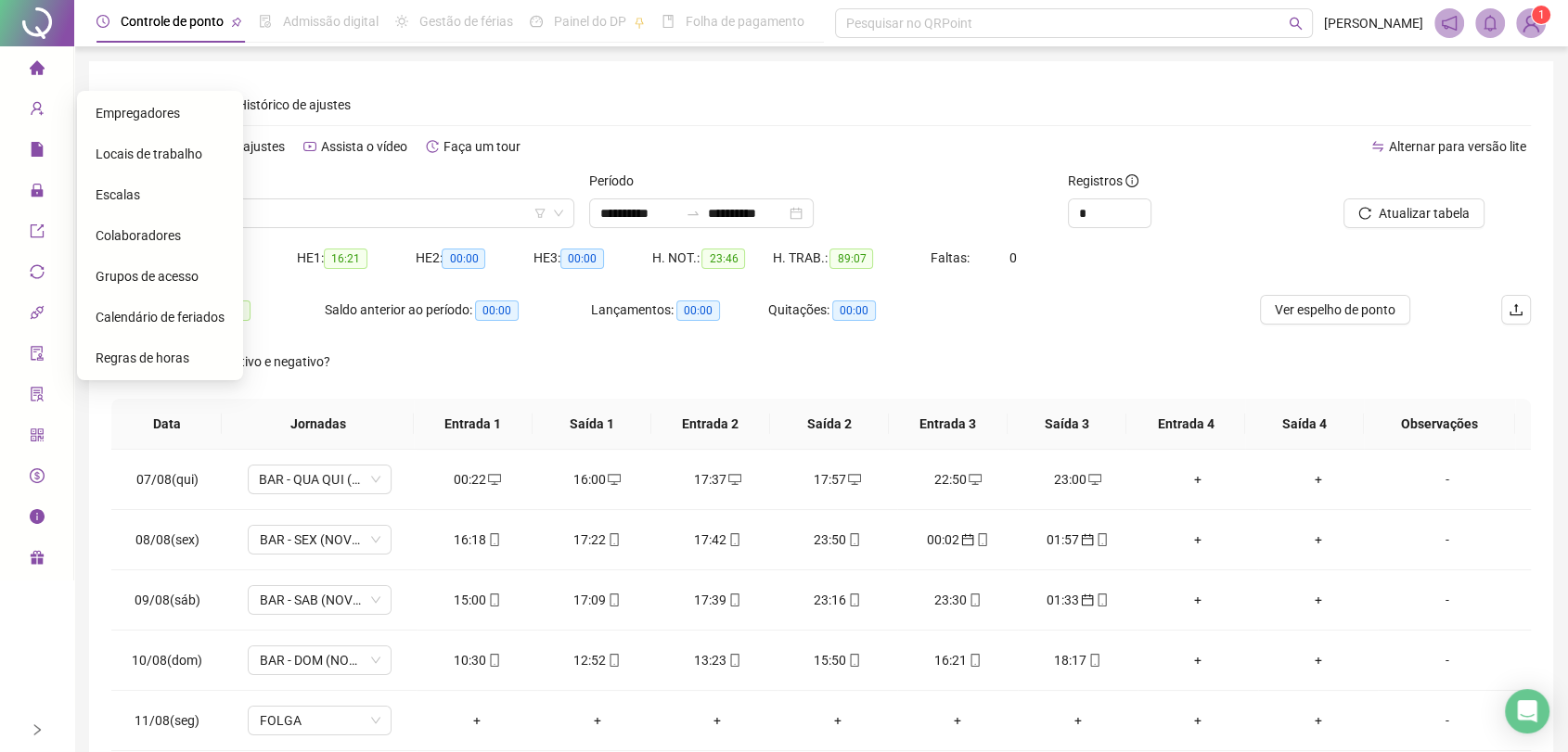
click at [155, 317] on span "Calendário de feriados" at bounding box center [161, 318] width 129 height 15
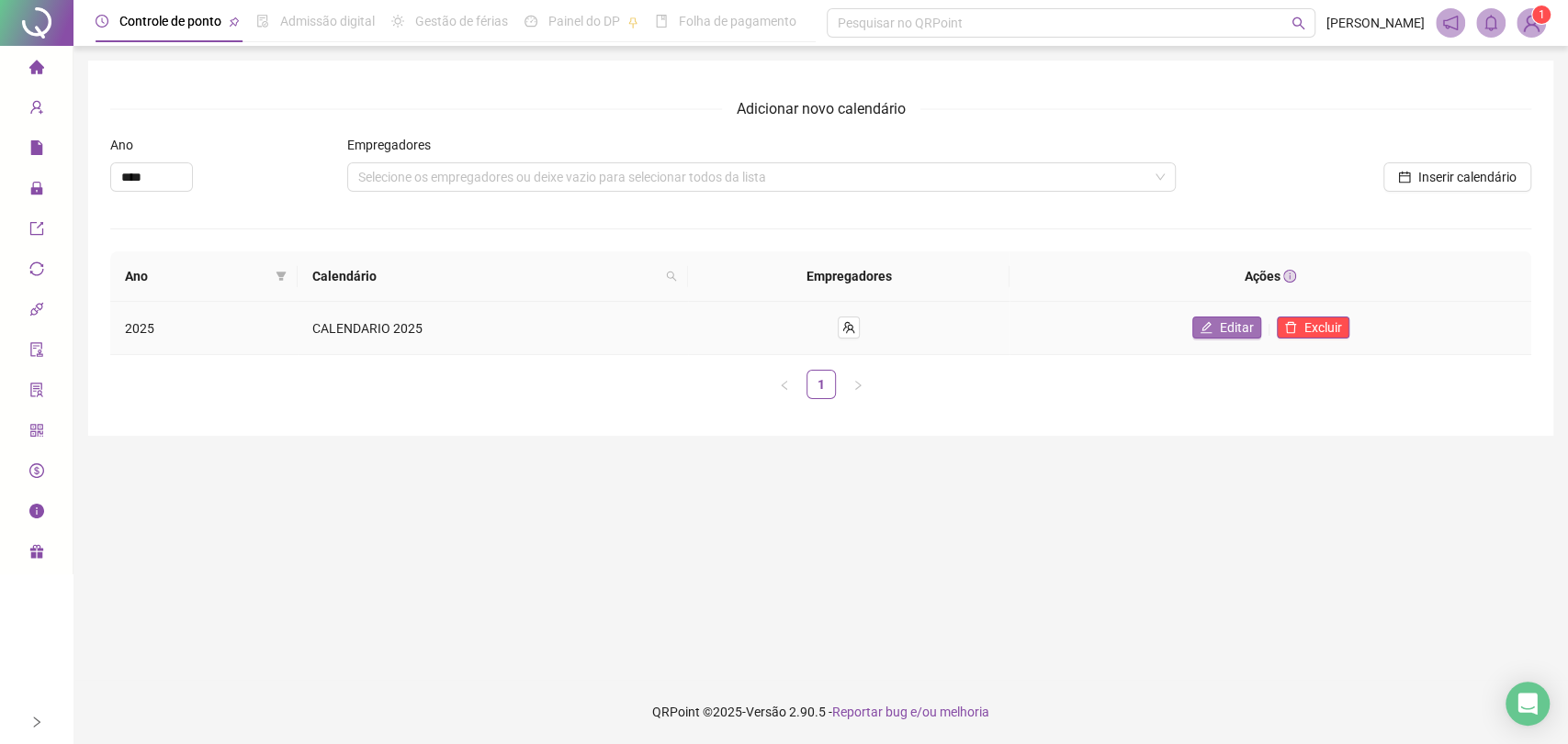
click at [1224, 325] on span "Editar" at bounding box center [1237, 327] width 34 height 20
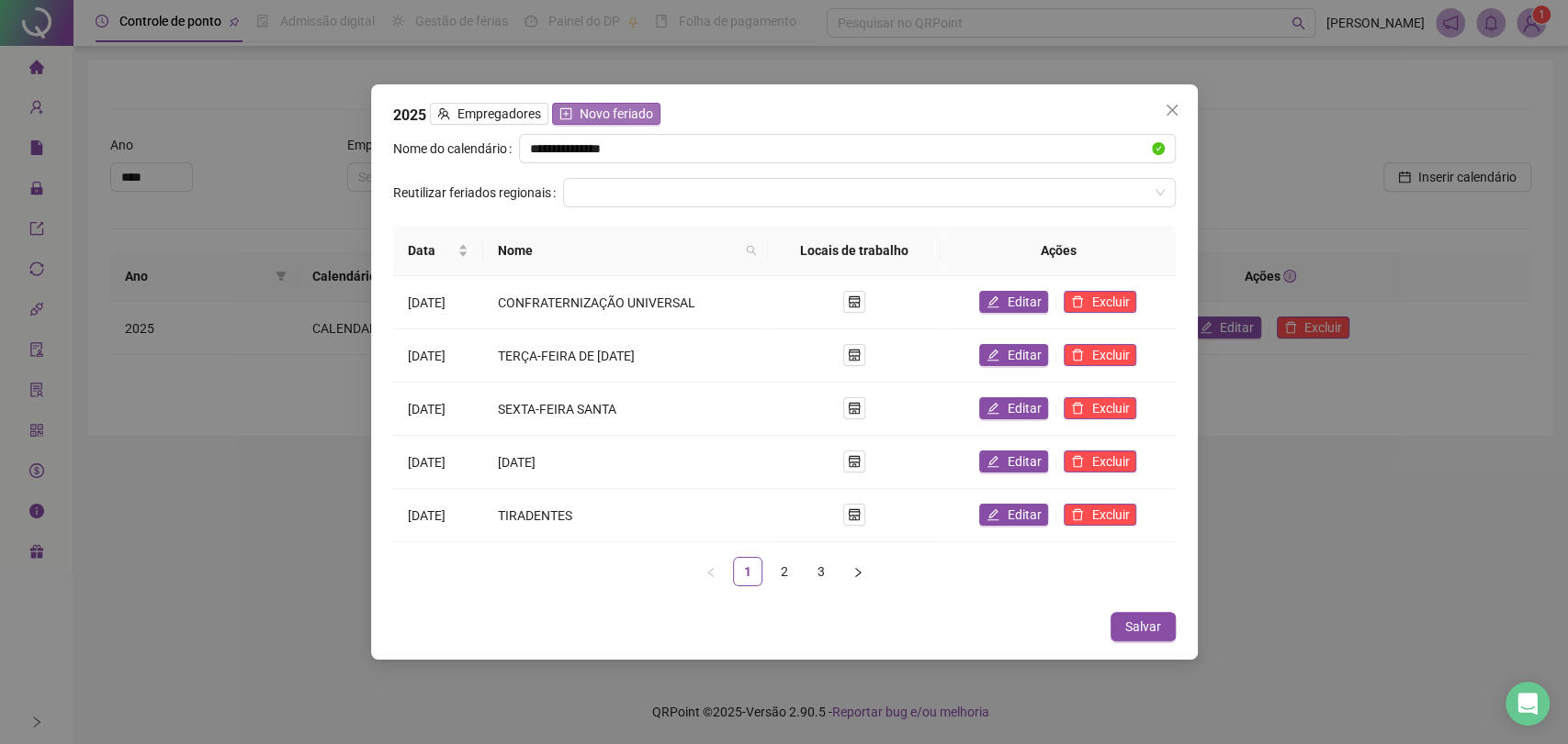
click at [611, 107] on span "Novo feriado" at bounding box center [616, 113] width 73 height 20
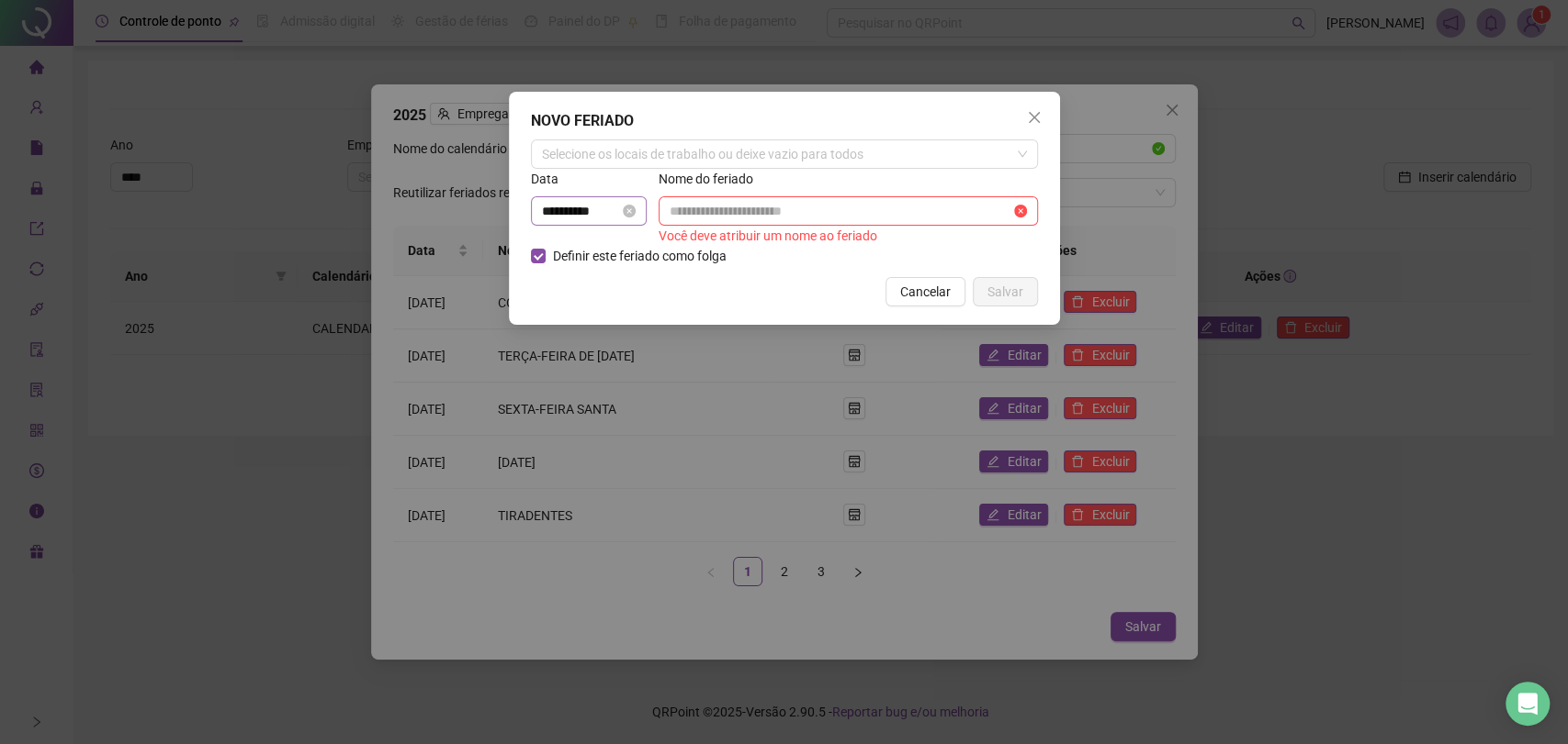
drag, startPoint x: 588, startPoint y: 228, endPoint x: 584, endPoint y: 214, distance: 14.6
click at [586, 217] on div "**********" at bounding box center [593, 218] width 124 height 44
click at [578, 201] on input "**********" at bounding box center [581, 211] width 77 height 20
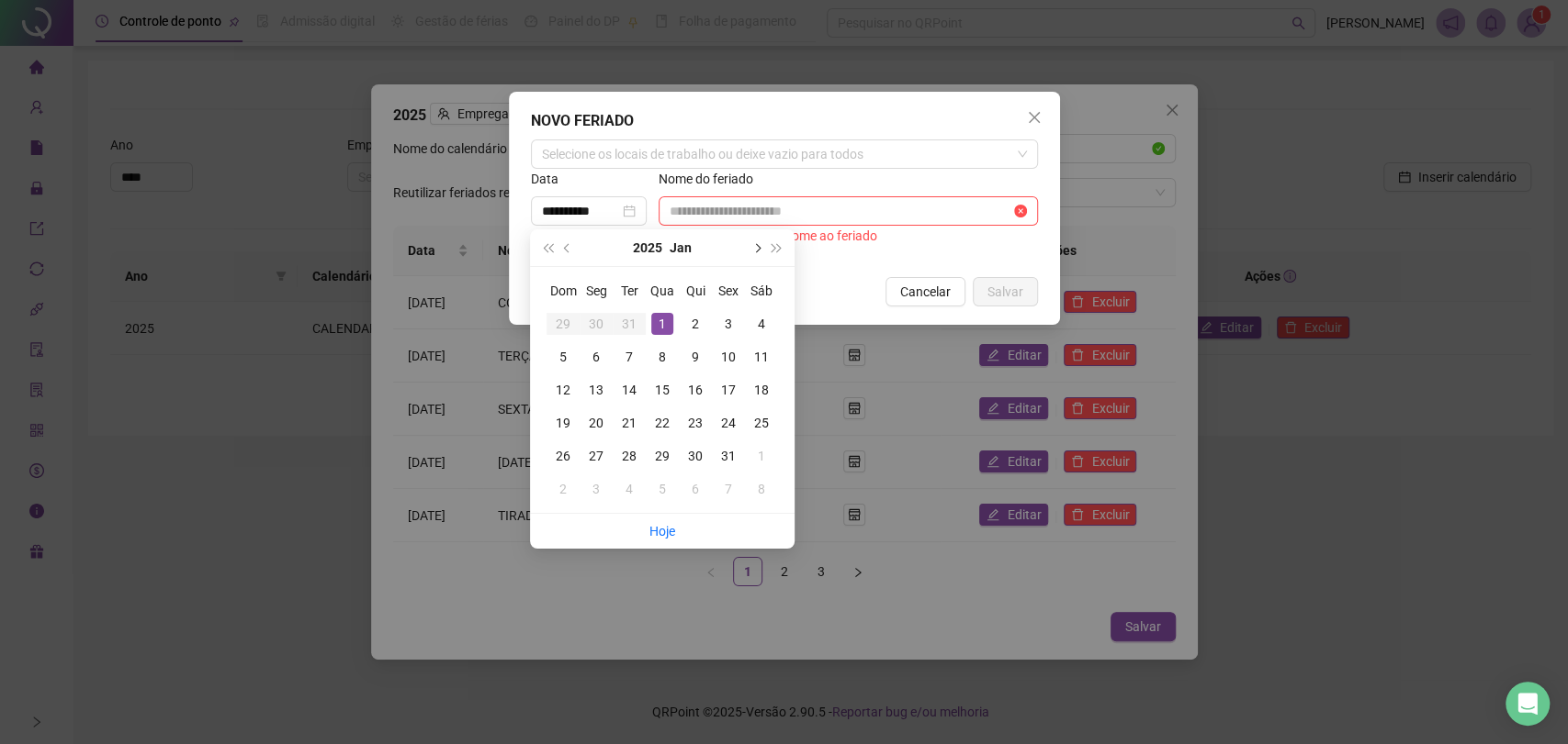
click at [756, 248] on span "next-year" at bounding box center [756, 248] width 9 height 9
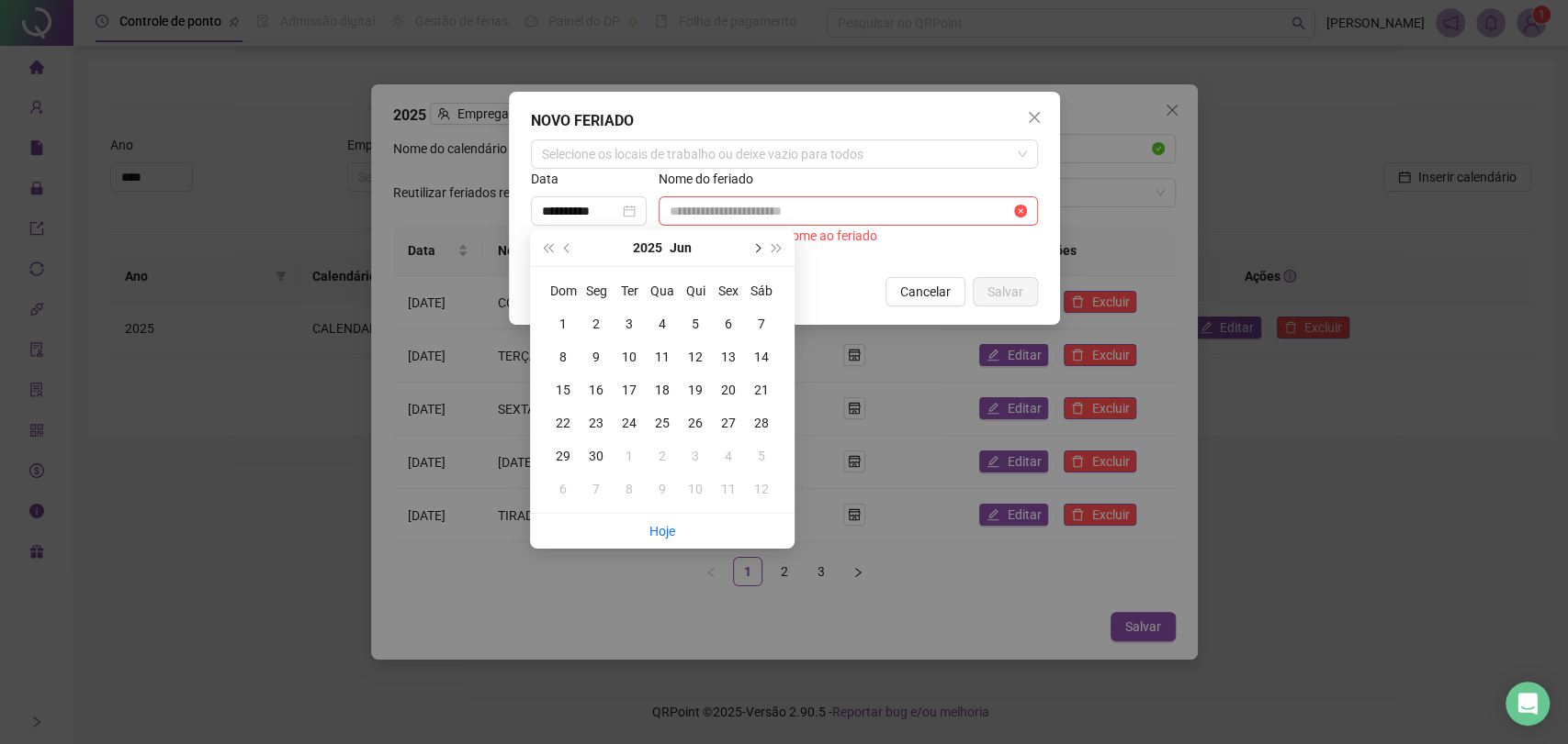
click at [756, 248] on span "next-year" at bounding box center [756, 248] width 9 height 9
type input "**********"
click at [728, 391] on div "15" at bounding box center [728, 389] width 22 height 22
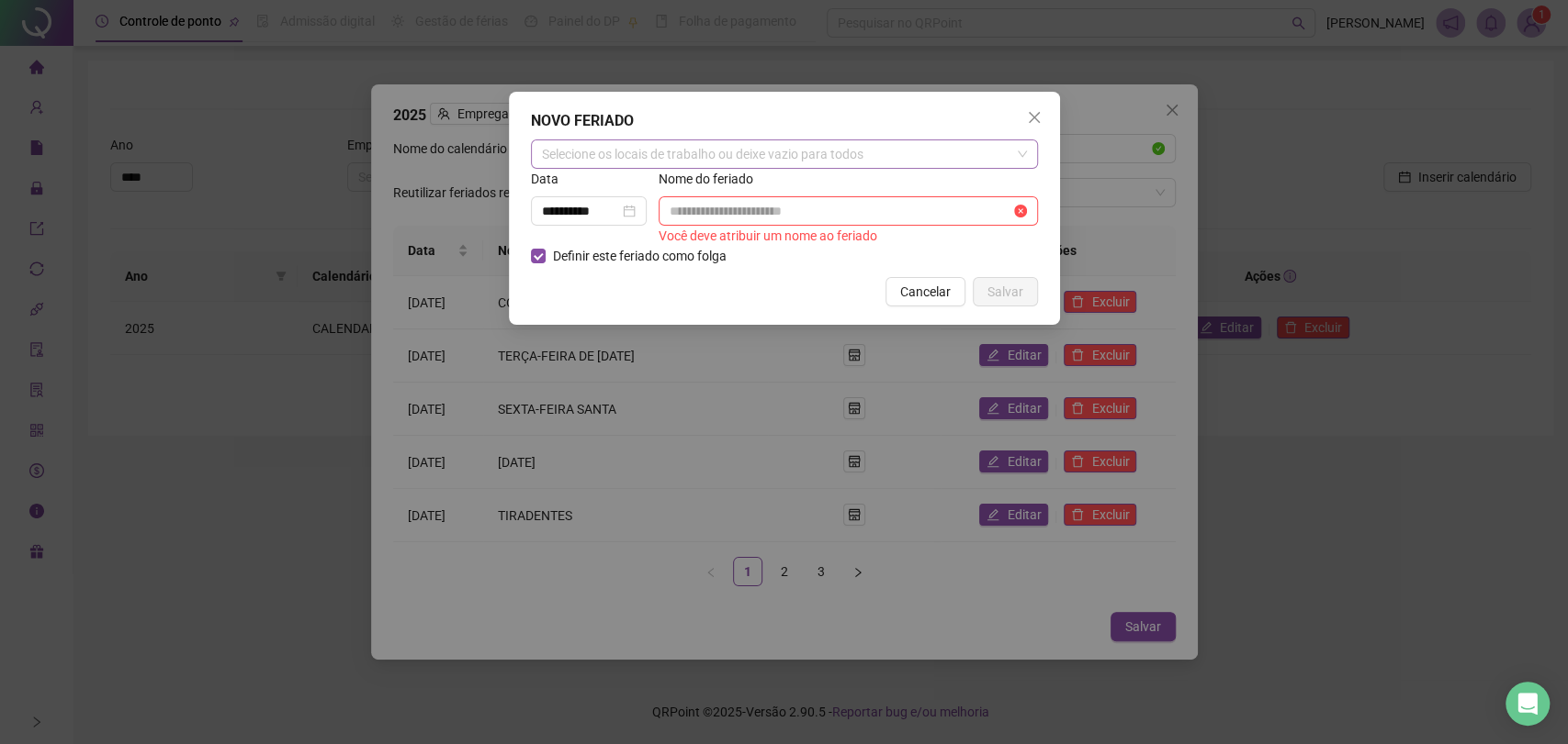
click at [654, 149] on div "Selecione os locais de trabalho ou deixe vazio para todos" at bounding box center [784, 153] width 507 height 29
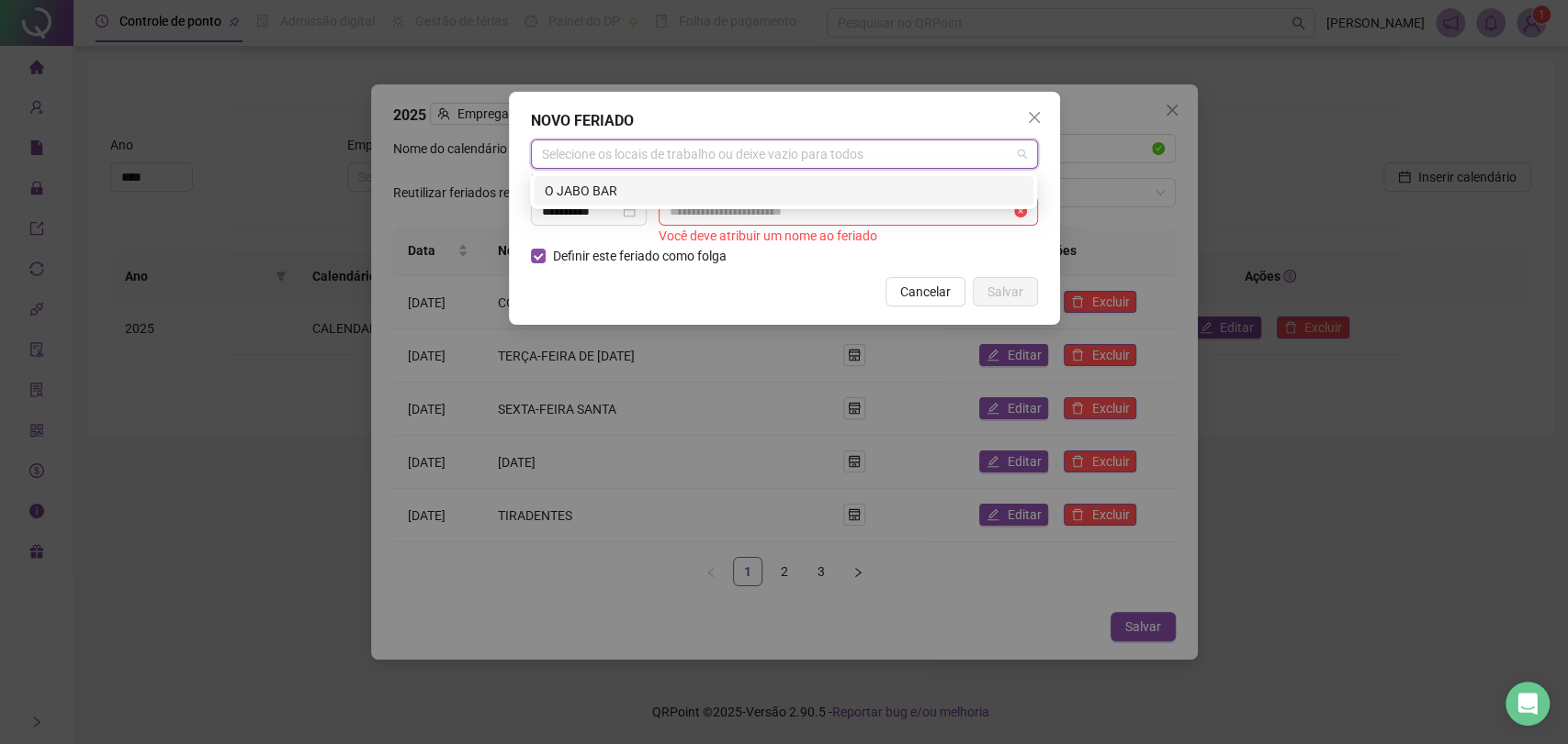
click at [637, 185] on div "O JABO BAR" at bounding box center [783, 190] width 477 height 20
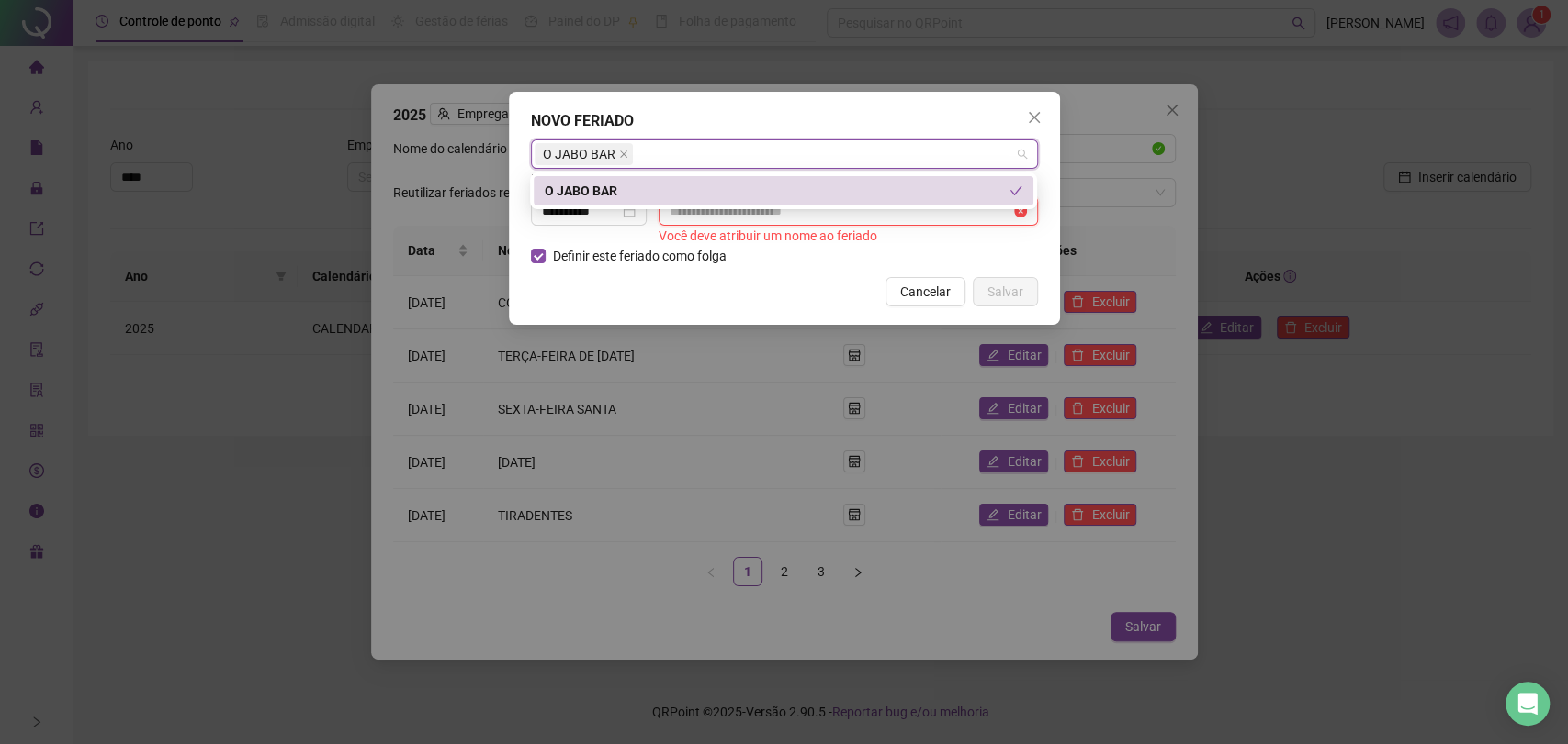
click at [702, 211] on input "text" at bounding box center [840, 211] width 341 height 20
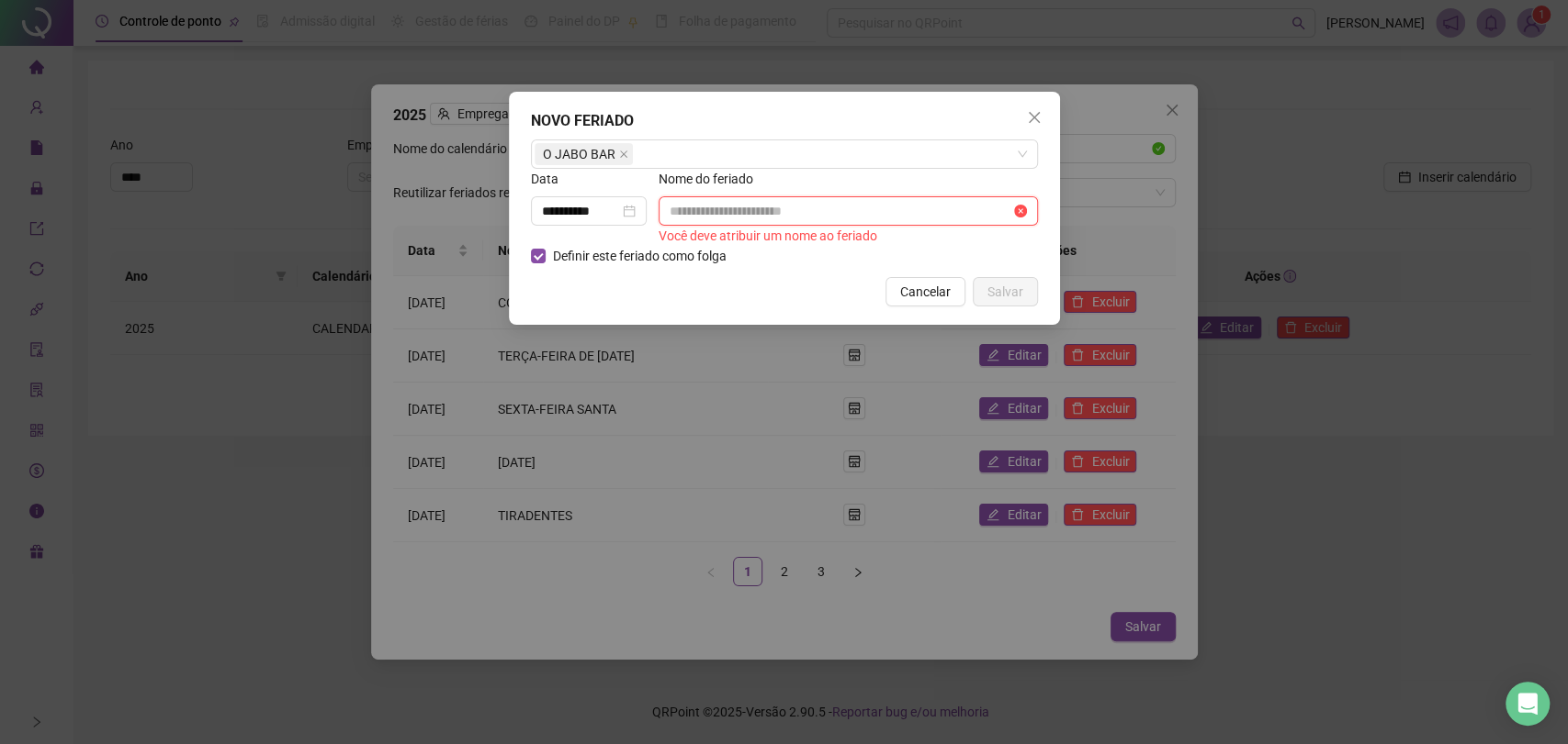
click at [696, 209] on input "text" at bounding box center [840, 211] width 341 height 20
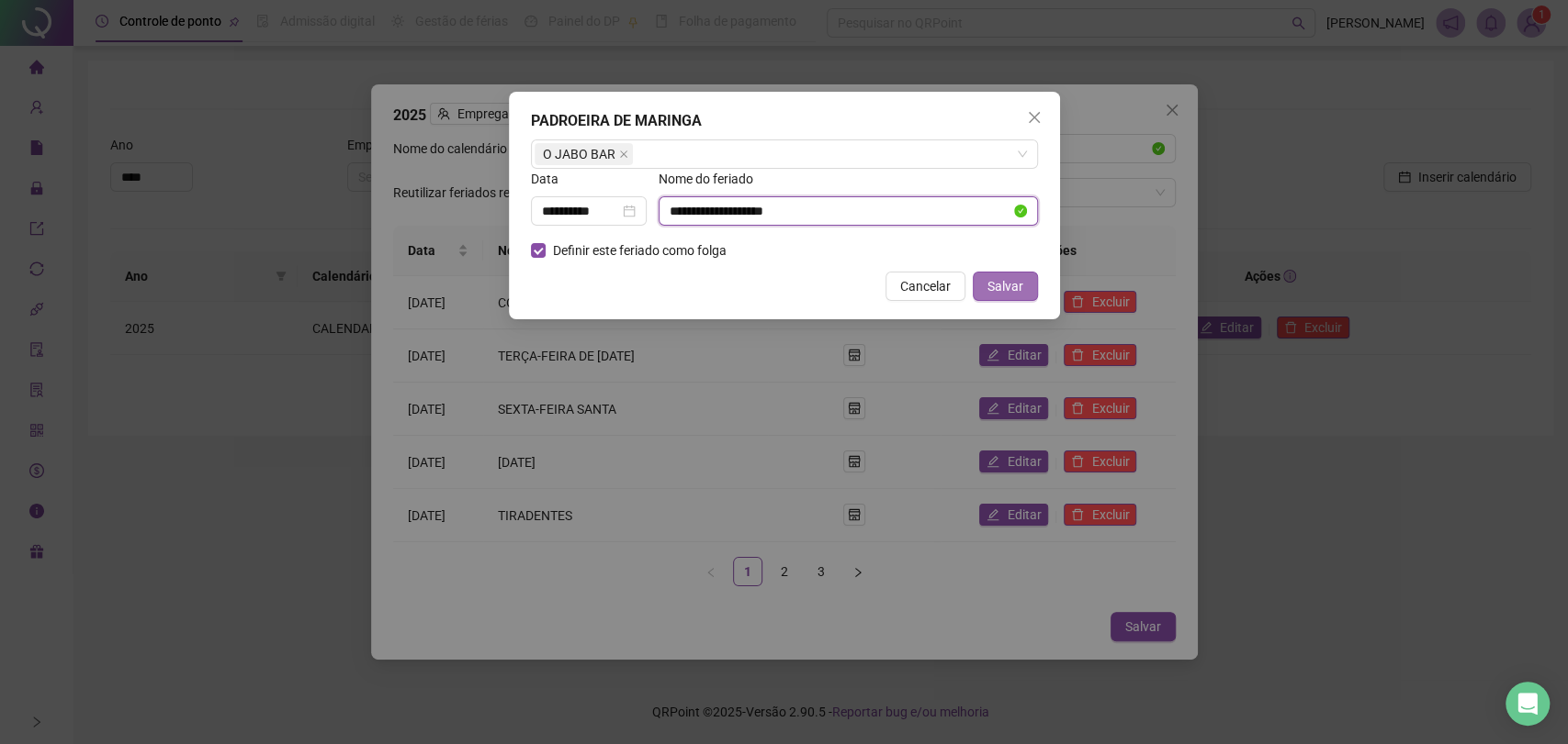
type input "**********"
click at [1014, 284] on span "Salvar" at bounding box center [1005, 286] width 36 height 20
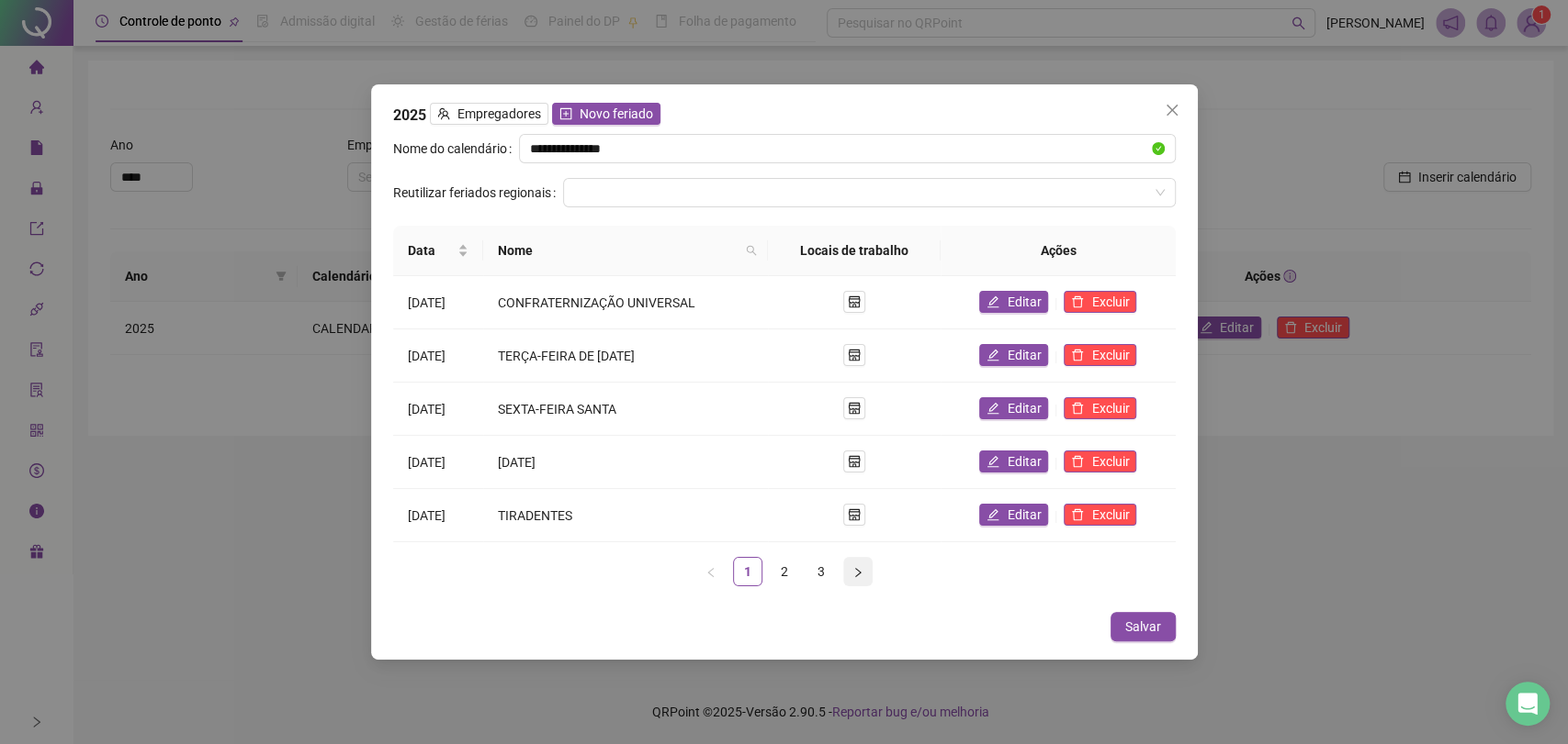
click at [856, 574] on icon "right" at bounding box center [858, 573] width 11 height 11
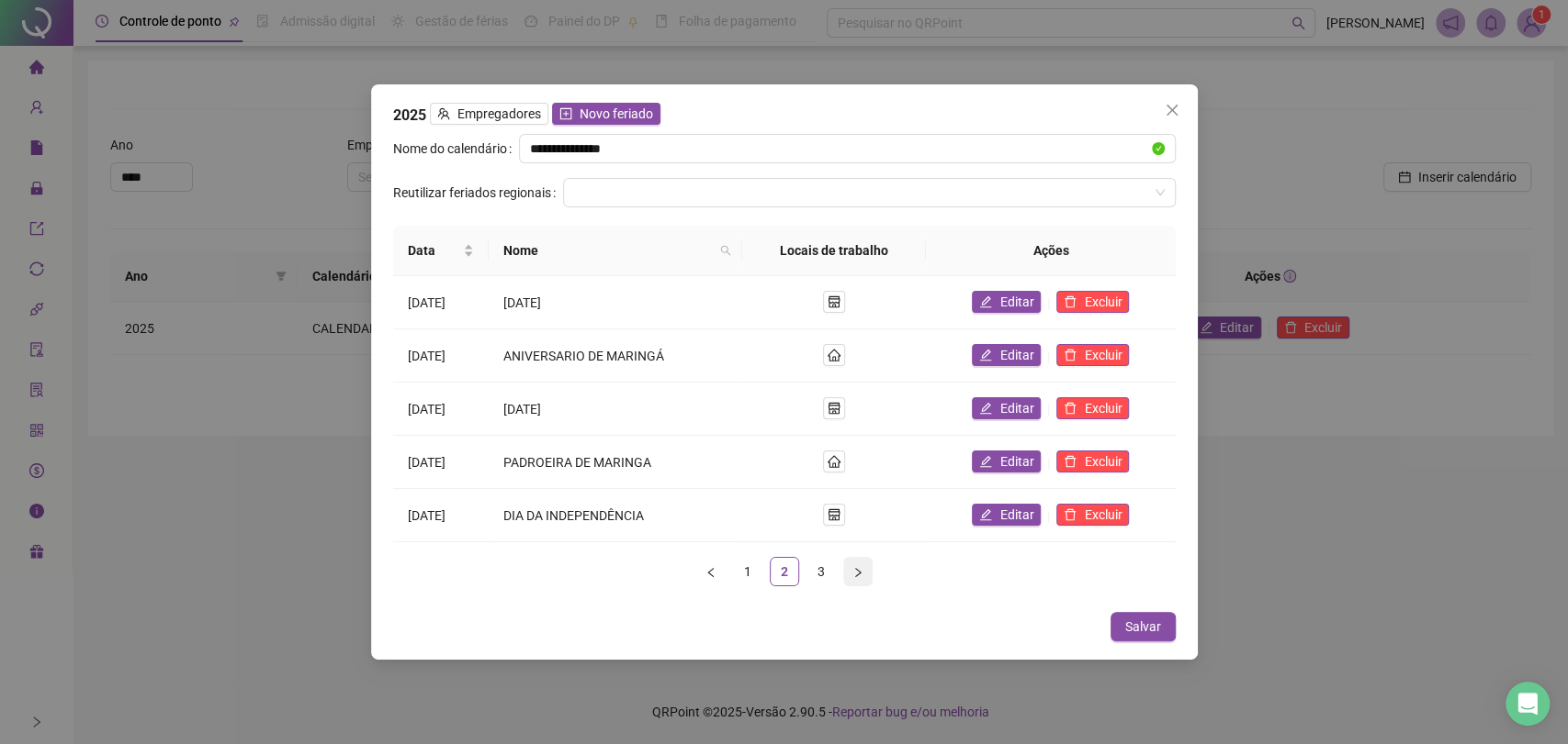
click at [853, 578] on icon "right" at bounding box center [858, 573] width 11 height 11
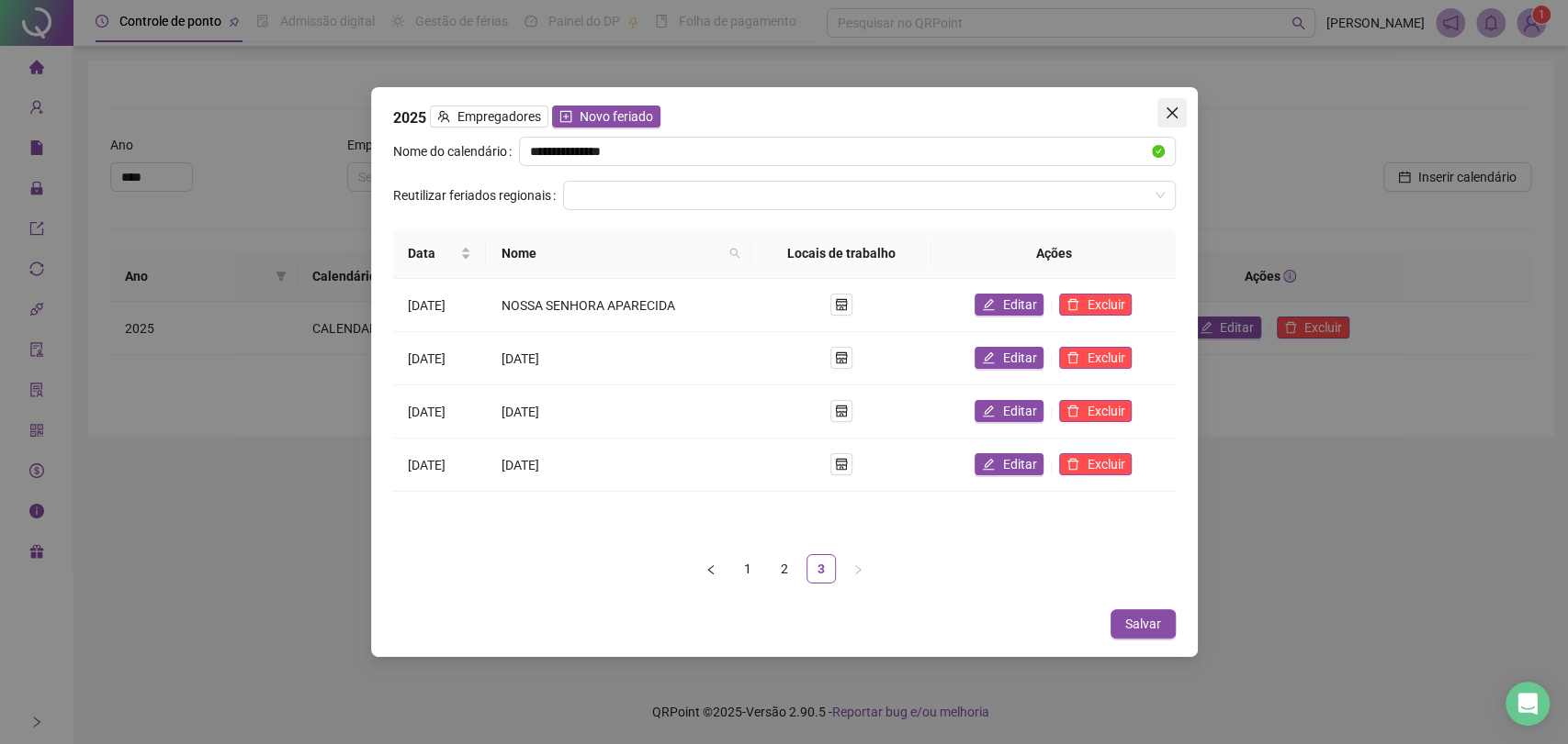
click at [1176, 120] on button "Close" at bounding box center [1172, 112] width 29 height 29
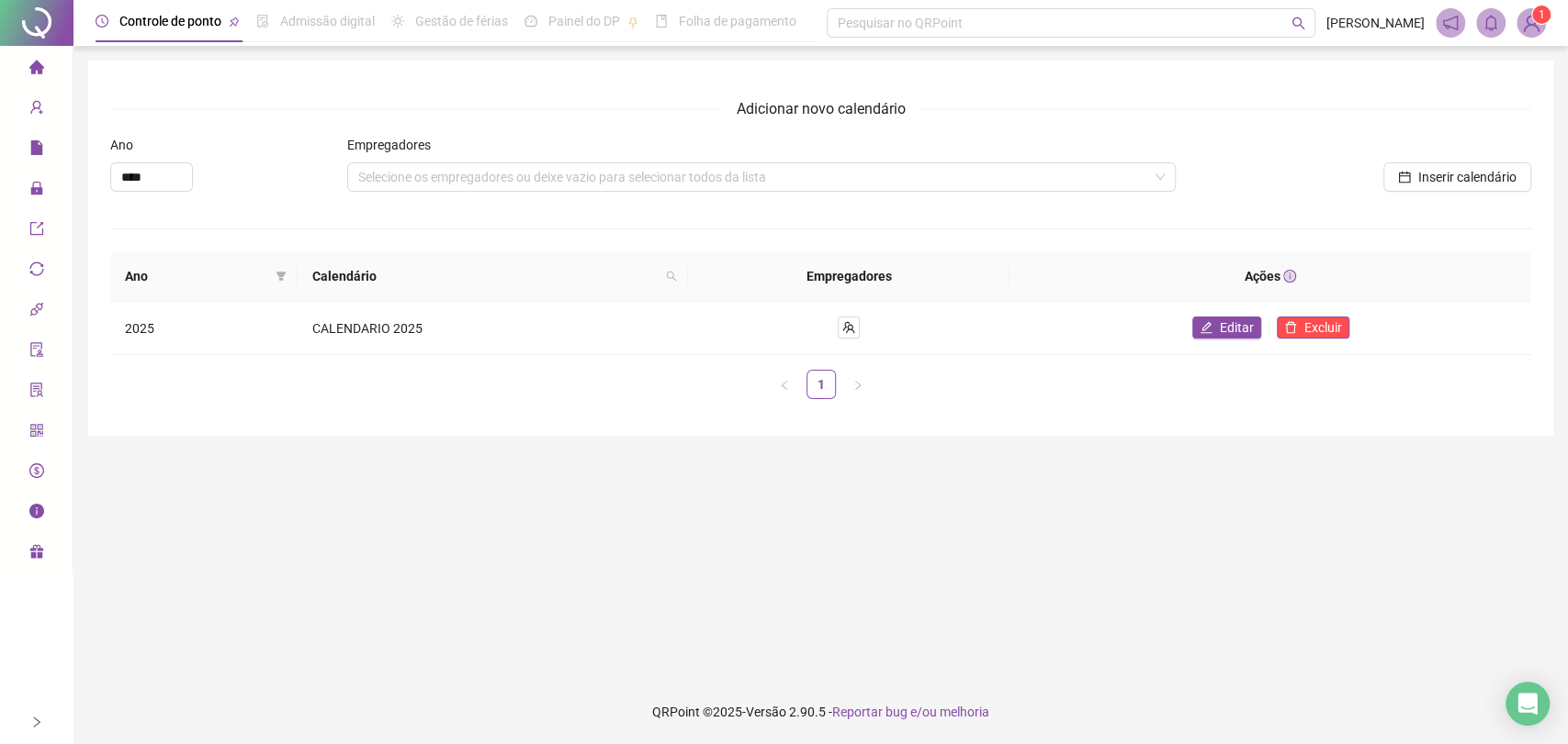
click at [1174, 106] on div "Adicionar novo calendário" at bounding box center [821, 108] width 1421 height 23
